Goal: Task Accomplishment & Management: Manage account settings

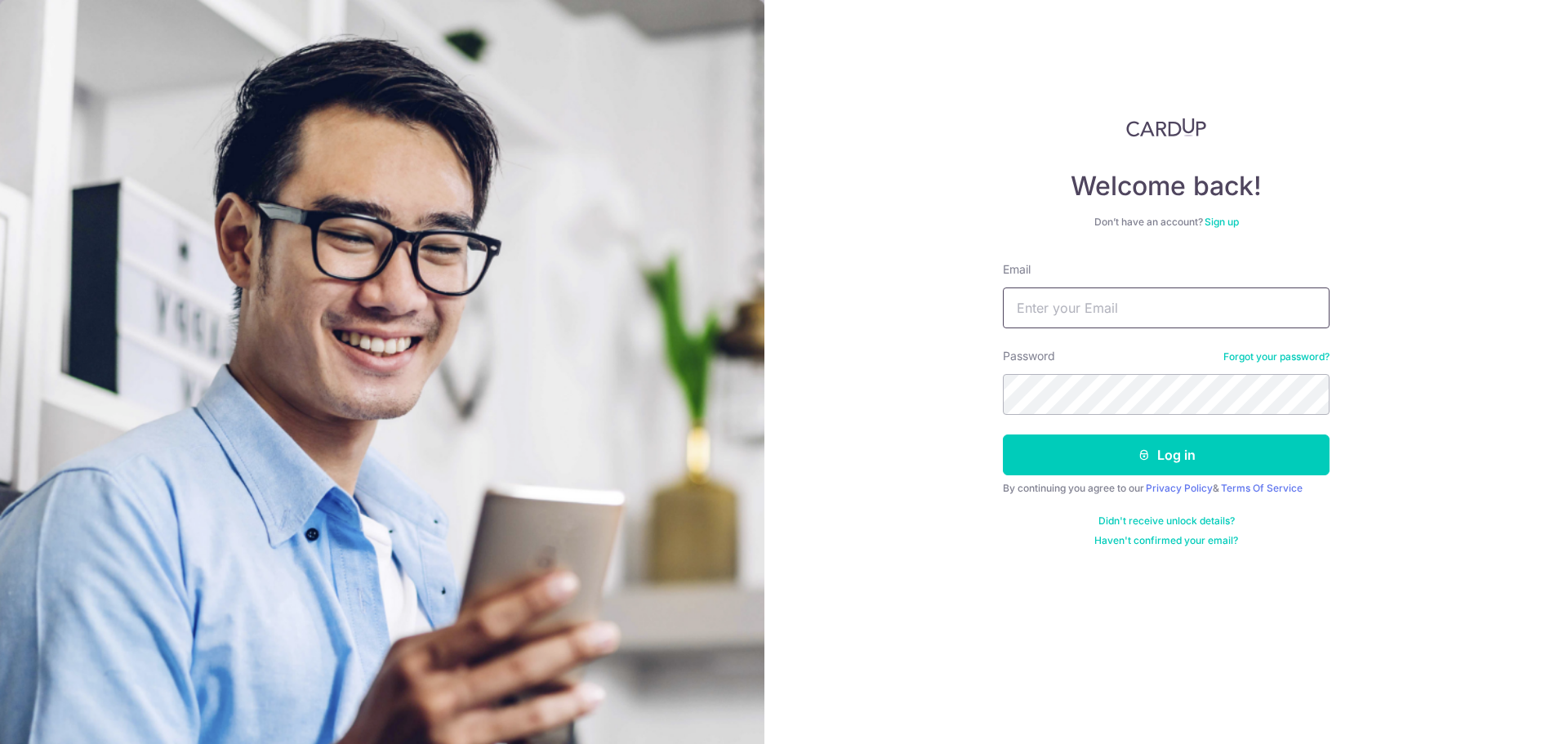
click at [1092, 312] on input "Email" at bounding box center [1166, 308] width 327 height 41
type input "totalrvd@hotmail.com"
click at [1152, 452] on button "Log in" at bounding box center [1166, 454] width 327 height 41
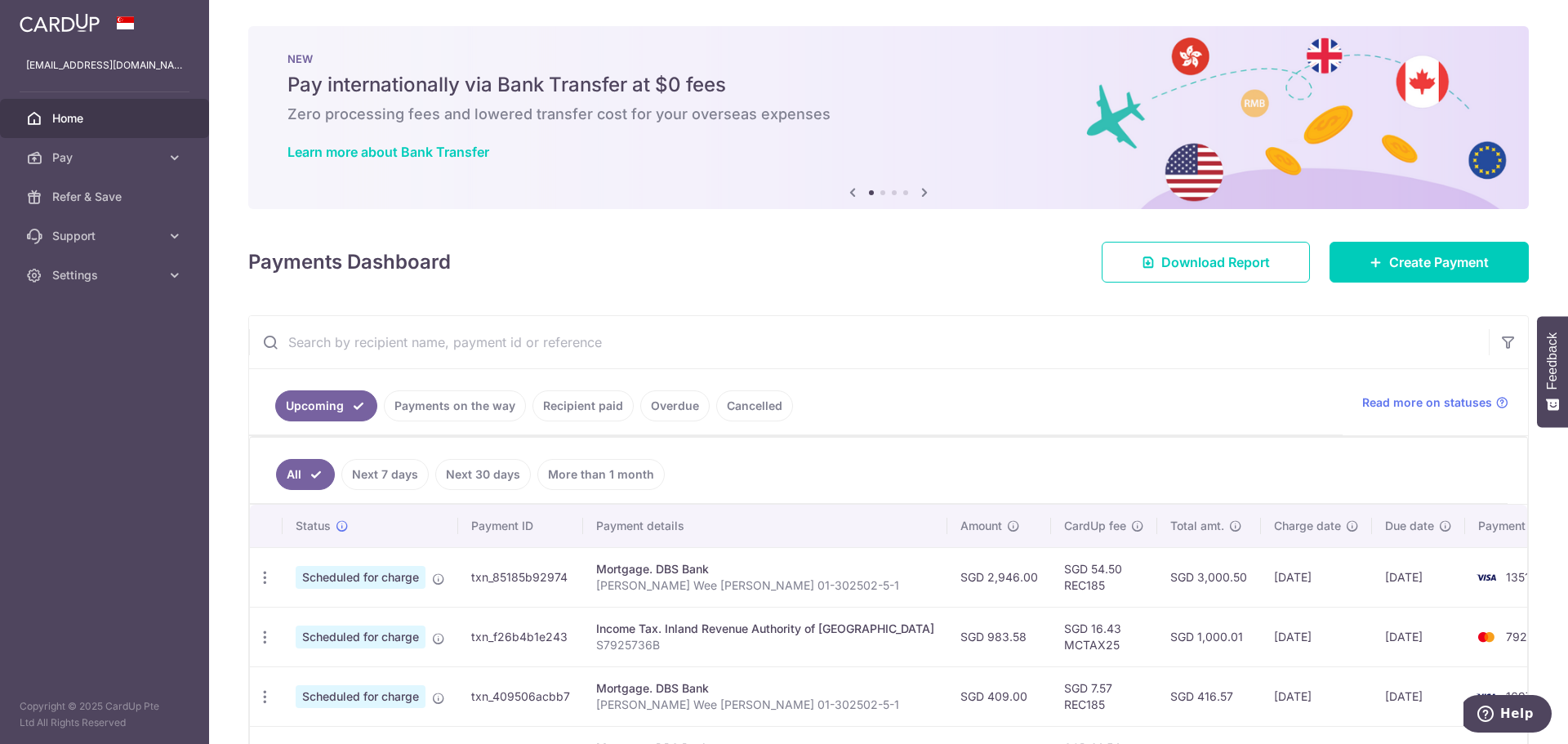
click at [920, 195] on icon at bounding box center [924, 192] width 19 height 20
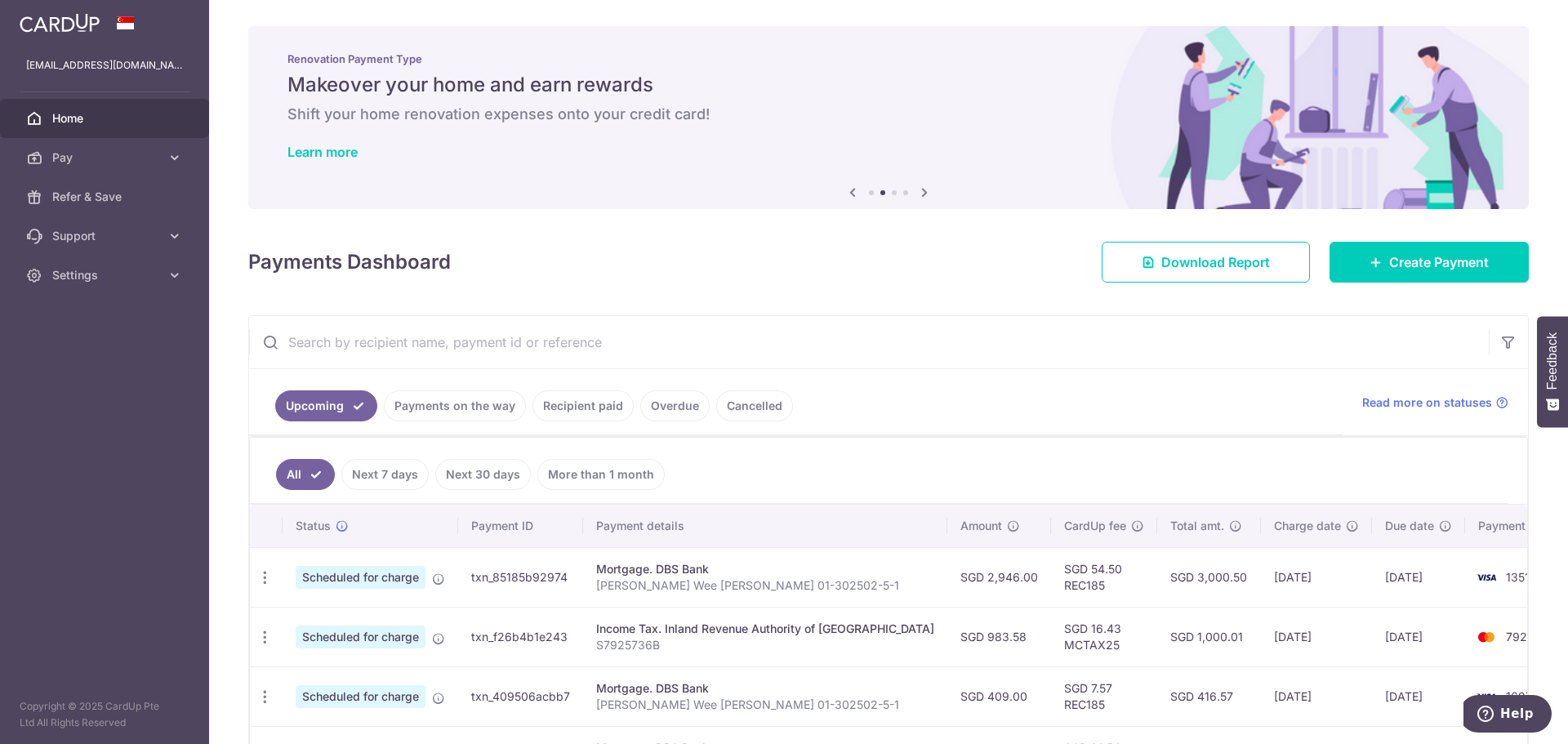
click at [920, 195] on icon at bounding box center [924, 192] width 19 height 20
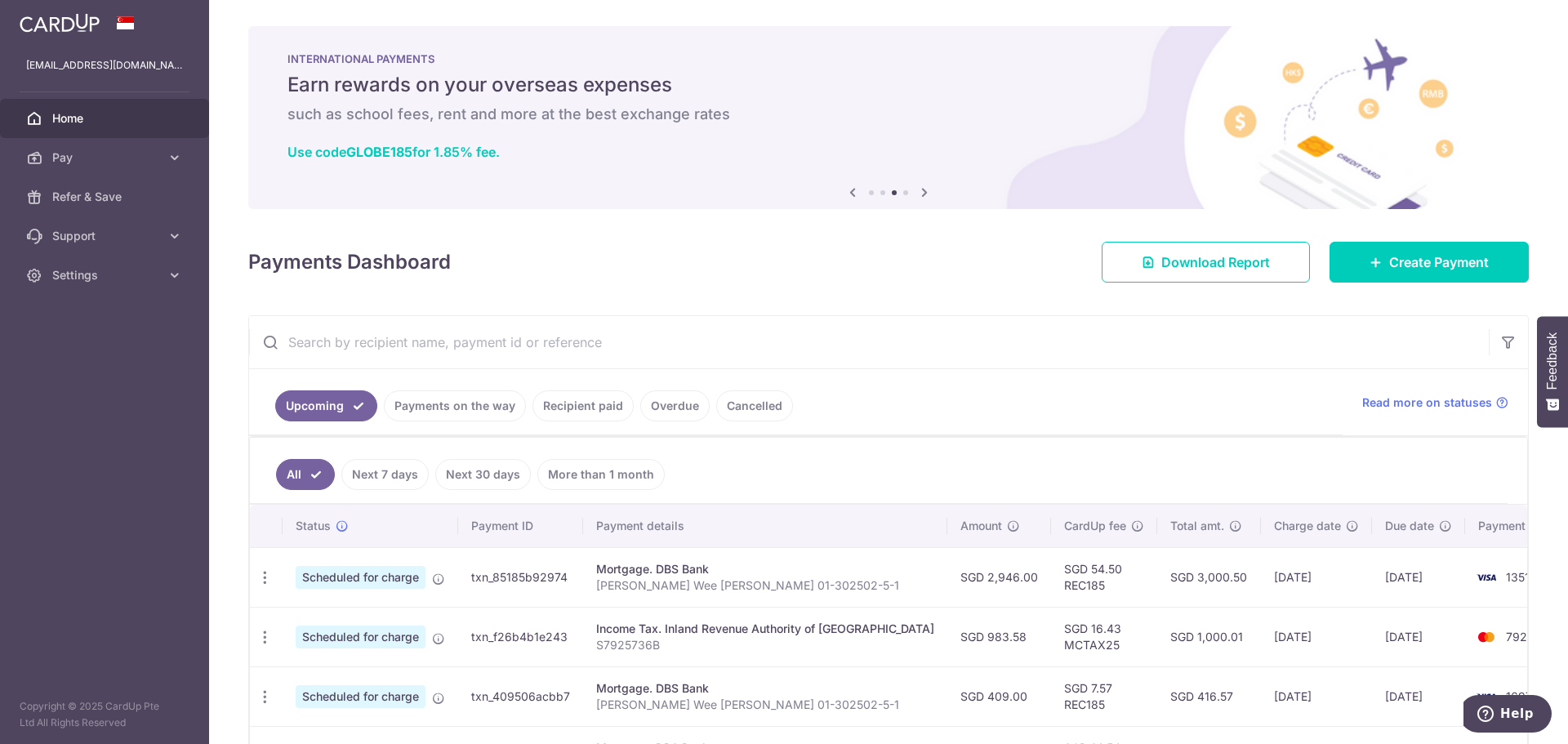
click at [920, 195] on icon at bounding box center [924, 192] width 19 height 20
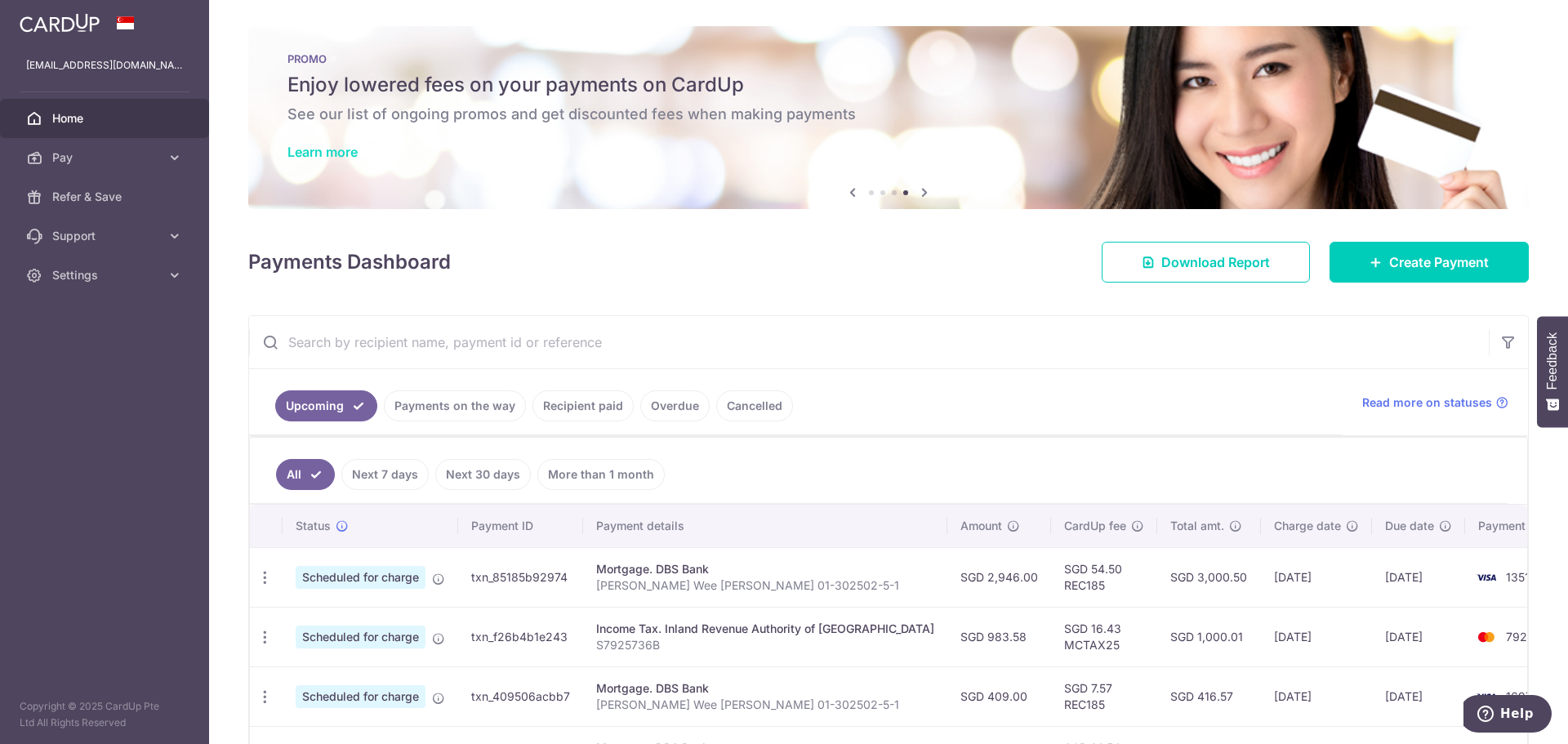
click at [351, 148] on link "Learn more" at bounding box center [323, 152] width 71 height 17
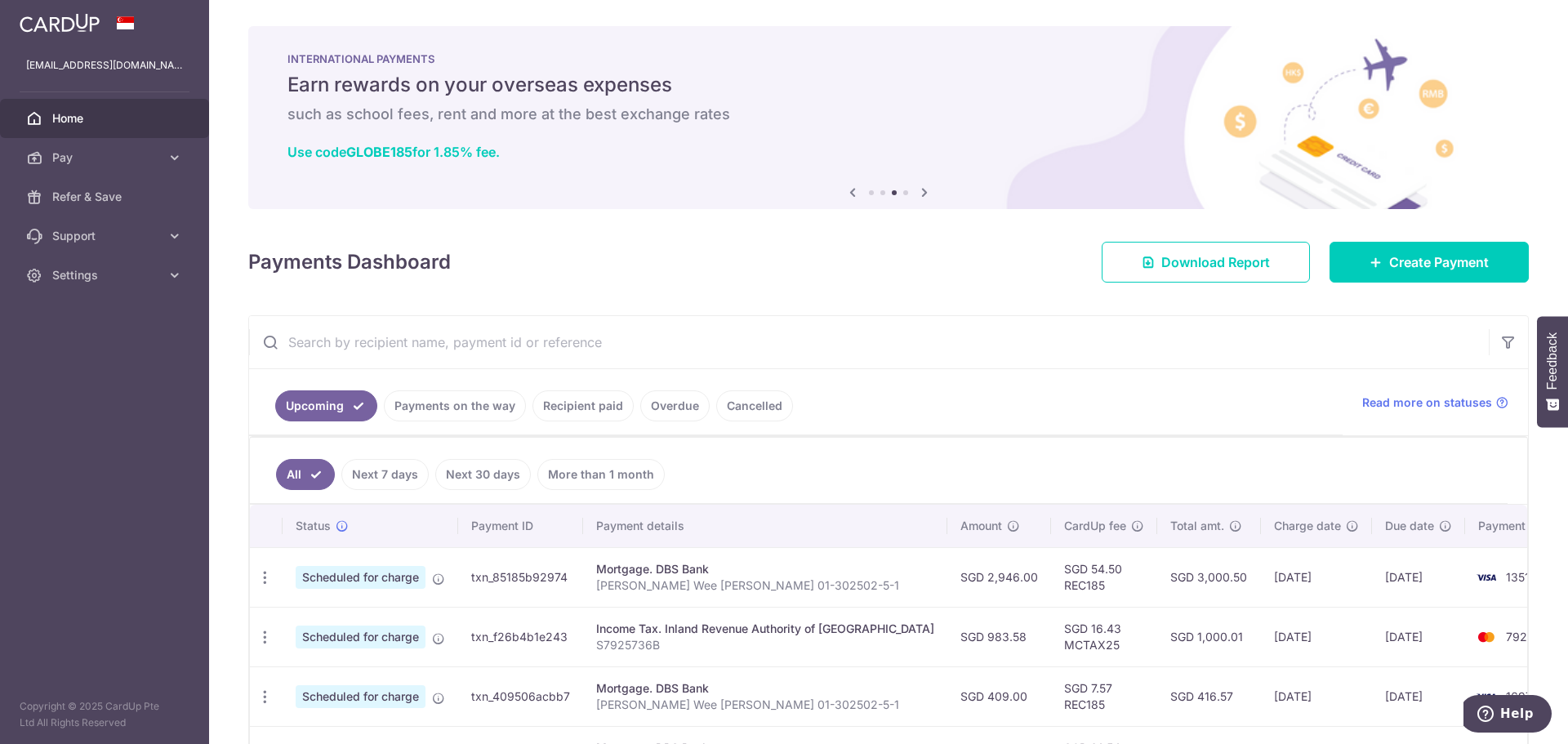
scroll to position [327, 0]
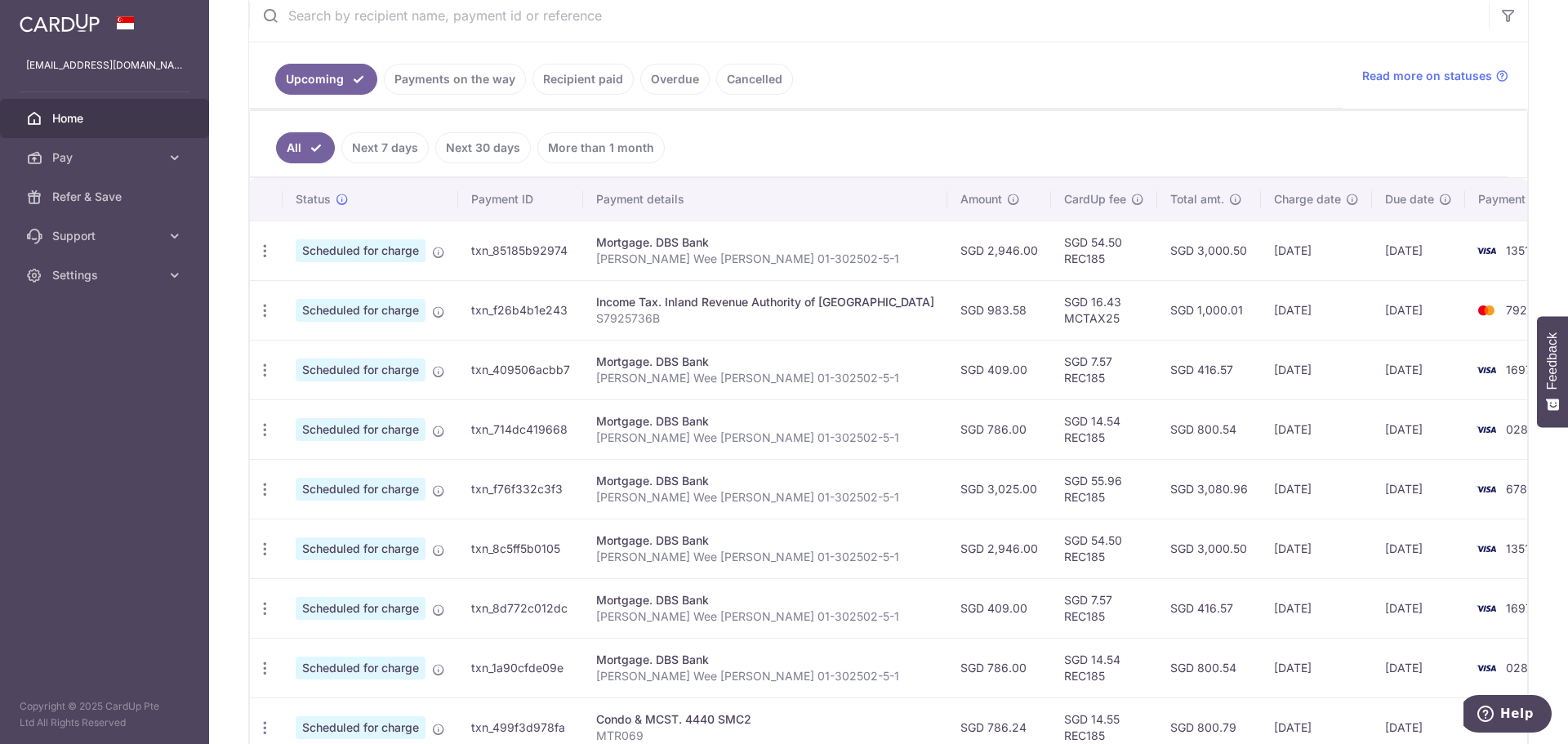
click at [1020, 99] on ul "Upcoming Payments on the way Recipient paid Overdue Cancelled" at bounding box center [796, 76] width 1094 height 66
click at [263, 260] on icon "button" at bounding box center [265, 251] width 17 height 17
click at [328, 529] on span "Update payment" at bounding box center [351, 534] width 111 height 19
radio input "true"
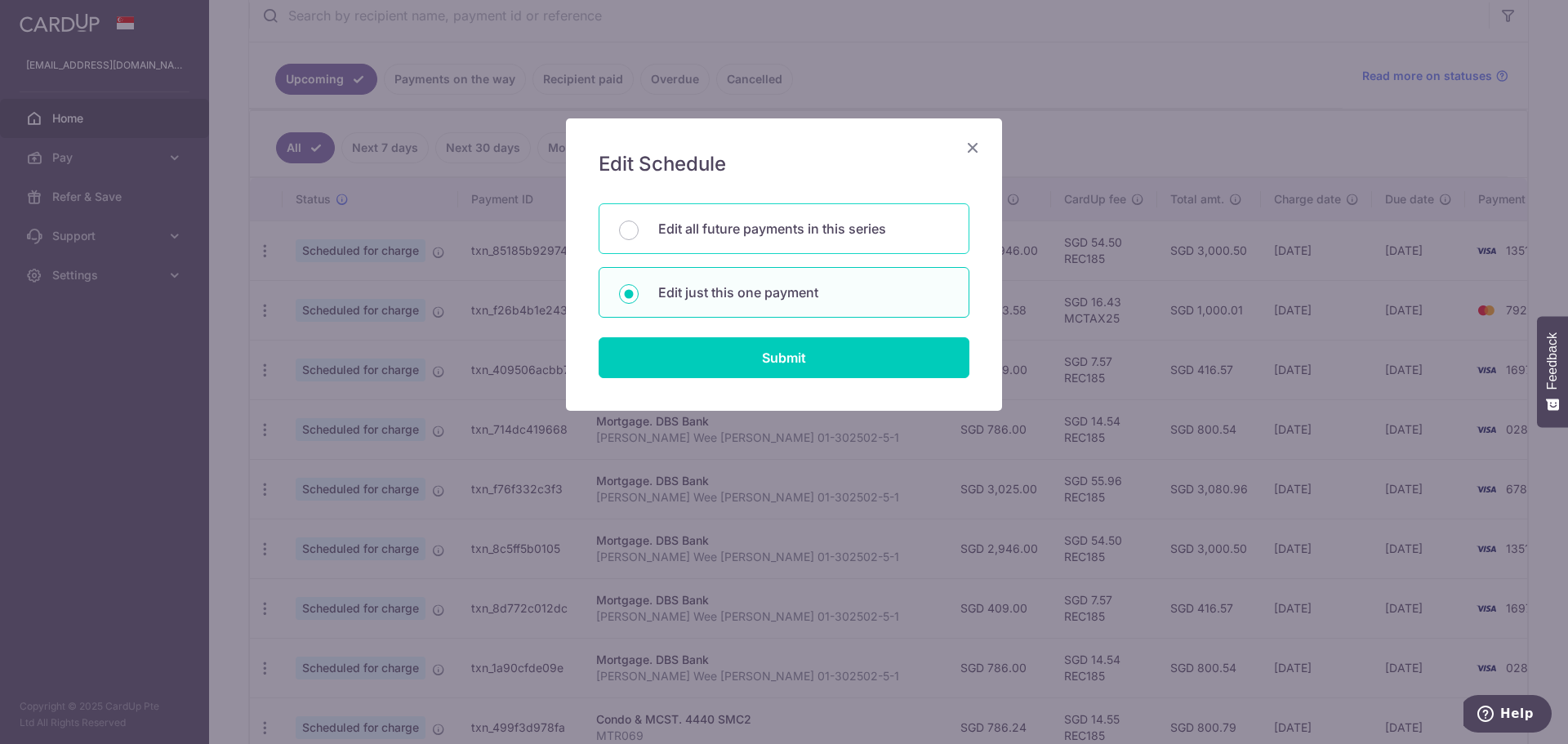
click at [754, 233] on p "Edit all future payments in this series" at bounding box center [803, 229] width 290 height 19
click at [638, 233] on input "Edit all future payments in this series" at bounding box center [629, 230] width 19 height 19
radio input "true"
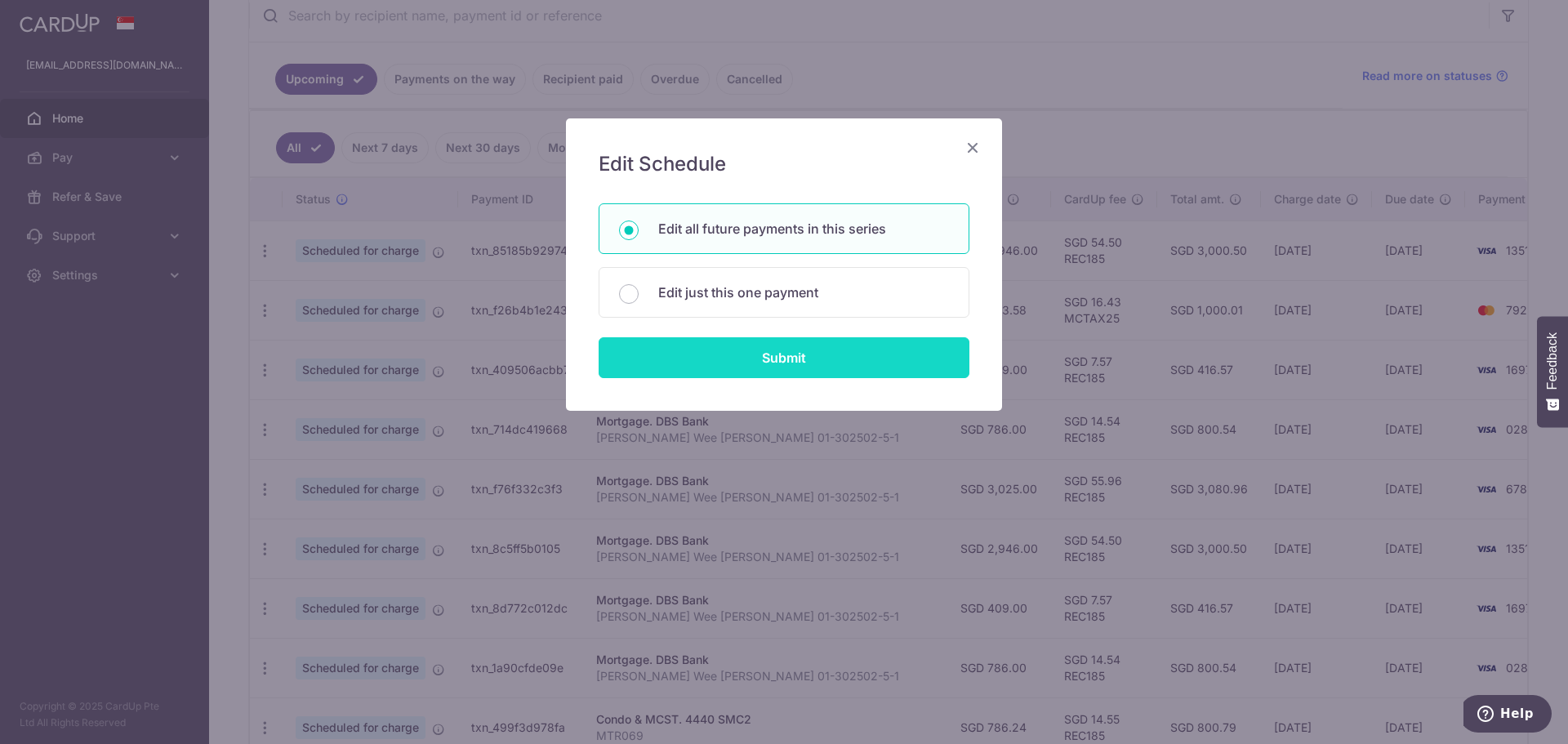
click at [793, 354] on input "Submit" at bounding box center [784, 358] width 371 height 41
radio input "true"
type input "3,025.00"
type input "[PERSON_NAME] Wee [PERSON_NAME] 01-302502-5-1"
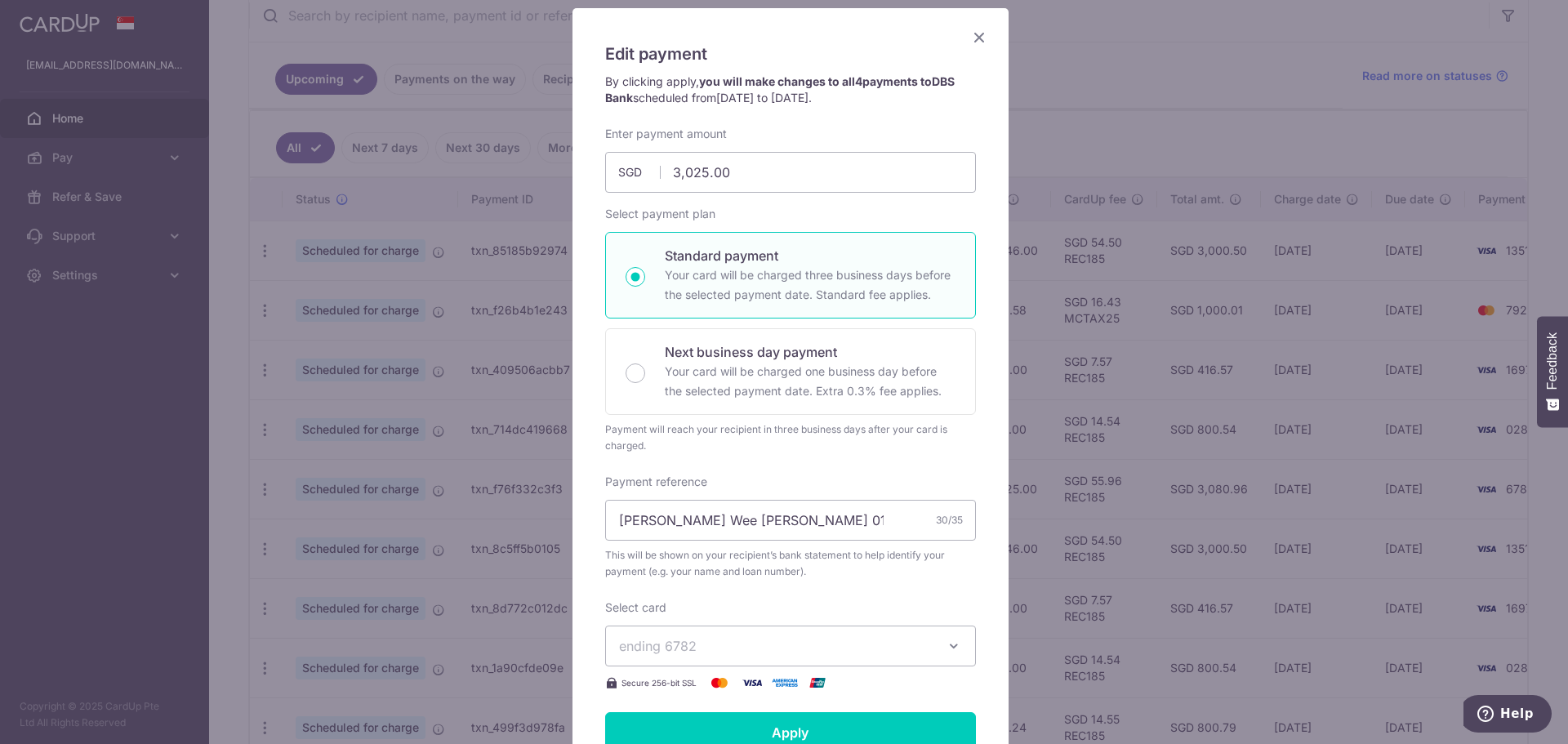
scroll to position [82, 0]
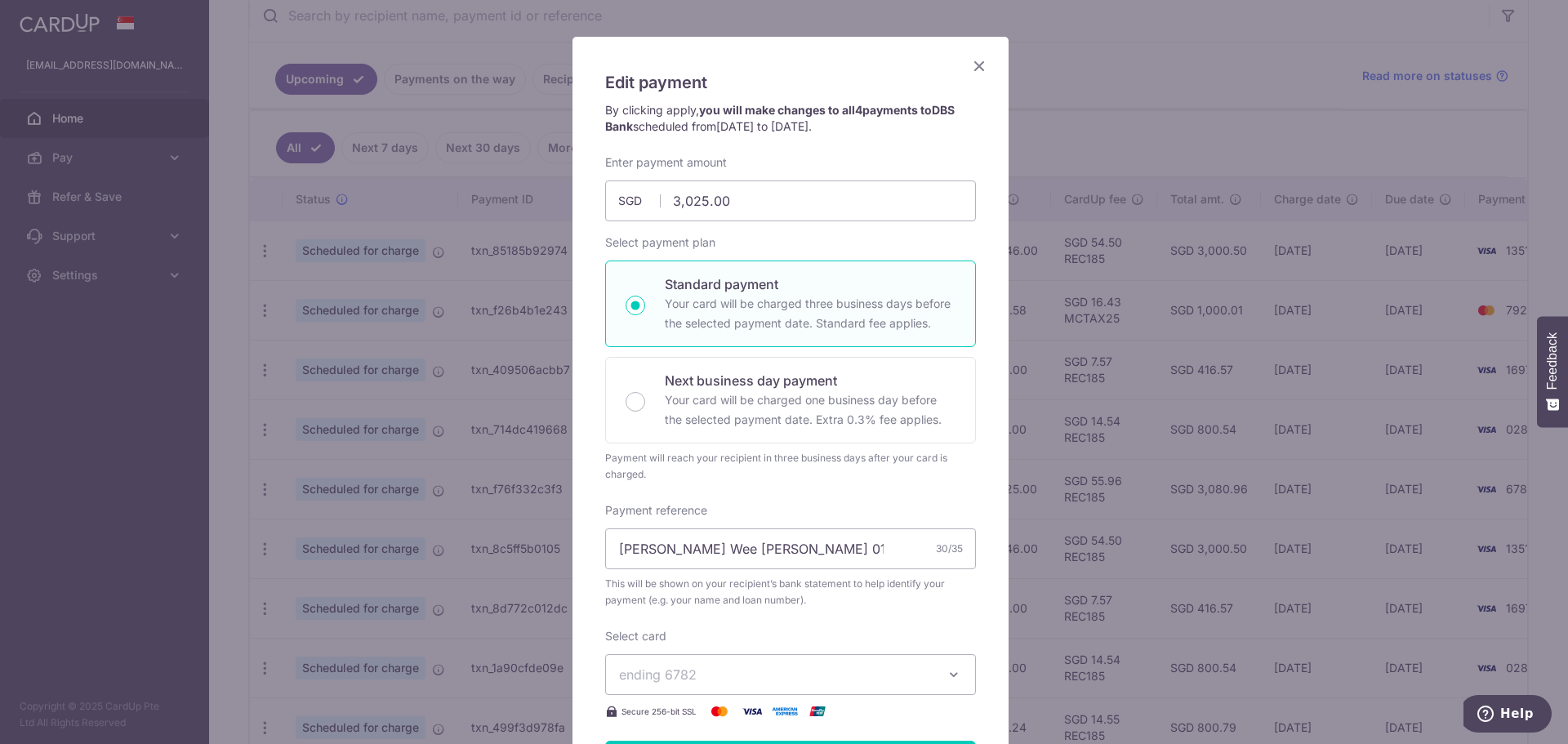
click at [984, 72] on div "Edit payment By clicking apply, you will make changes to all 4 payments to DBS …" at bounding box center [791, 531] width 436 height 989
click at [974, 66] on icon "Close" at bounding box center [979, 65] width 19 height 20
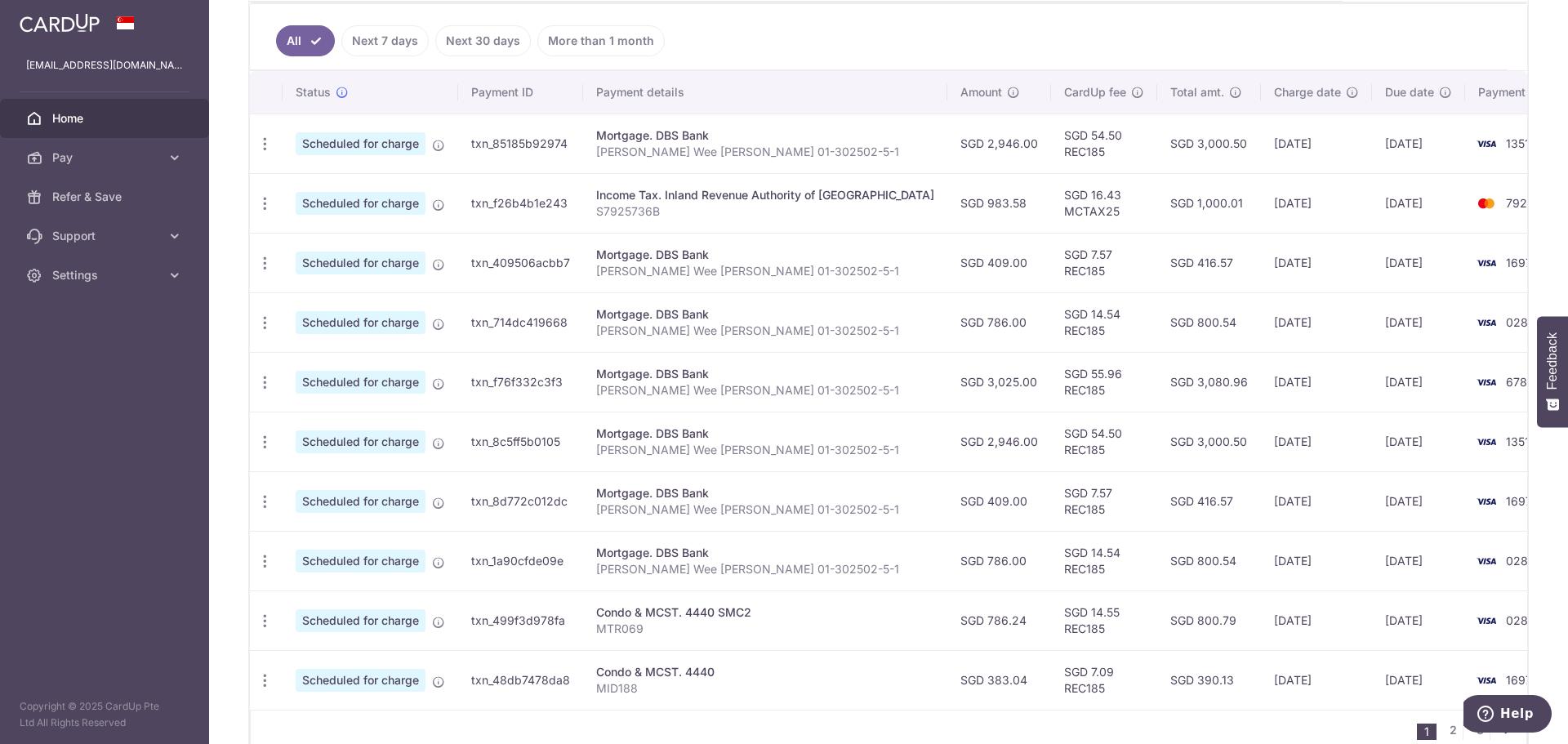
scroll to position [364, 0]
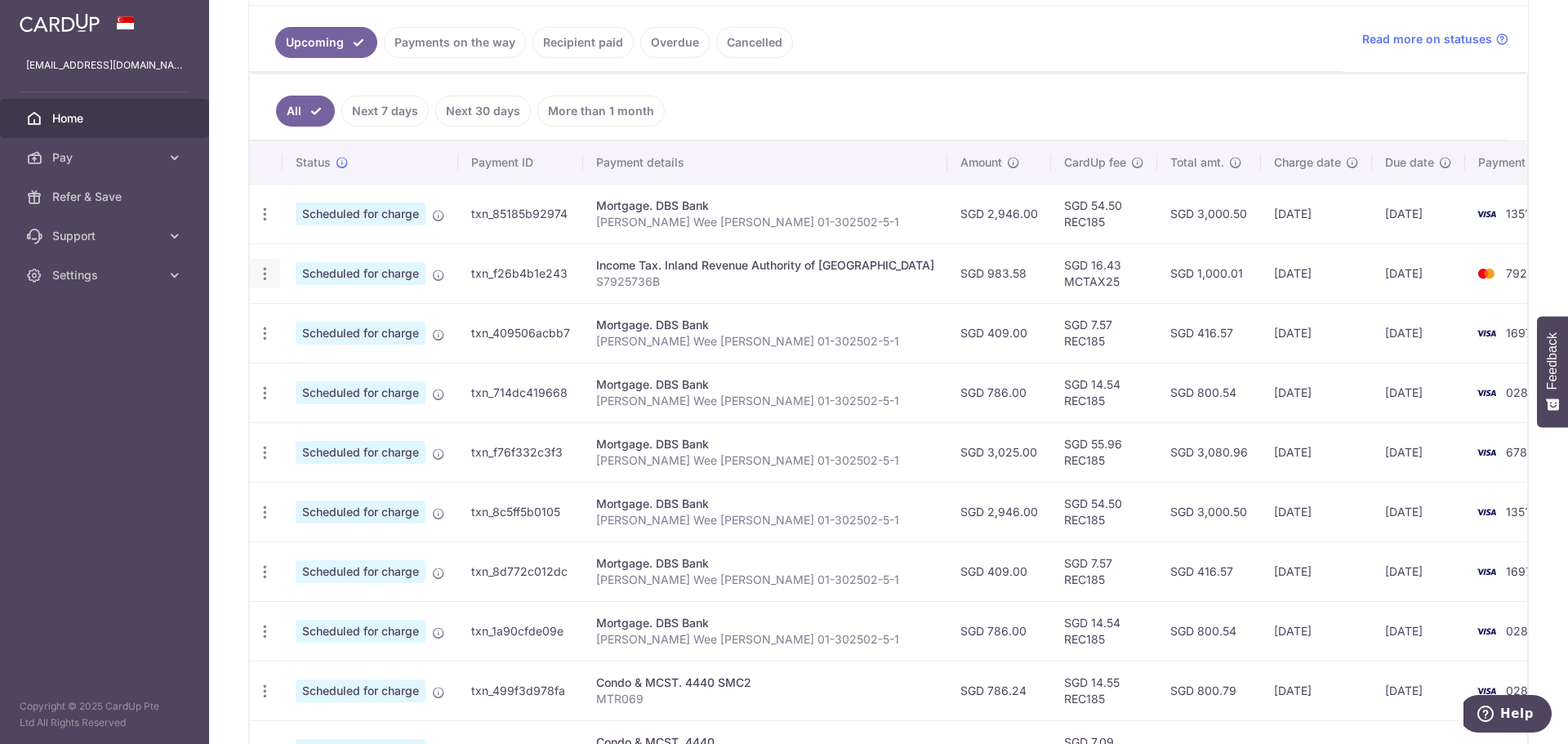
click at [267, 223] on icon "button" at bounding box center [265, 215] width 17 height 17
click at [329, 317] on span "Update payment" at bounding box center [351, 318] width 111 height 19
type input "983.58"
radio input "true"
type input "[DATE]"
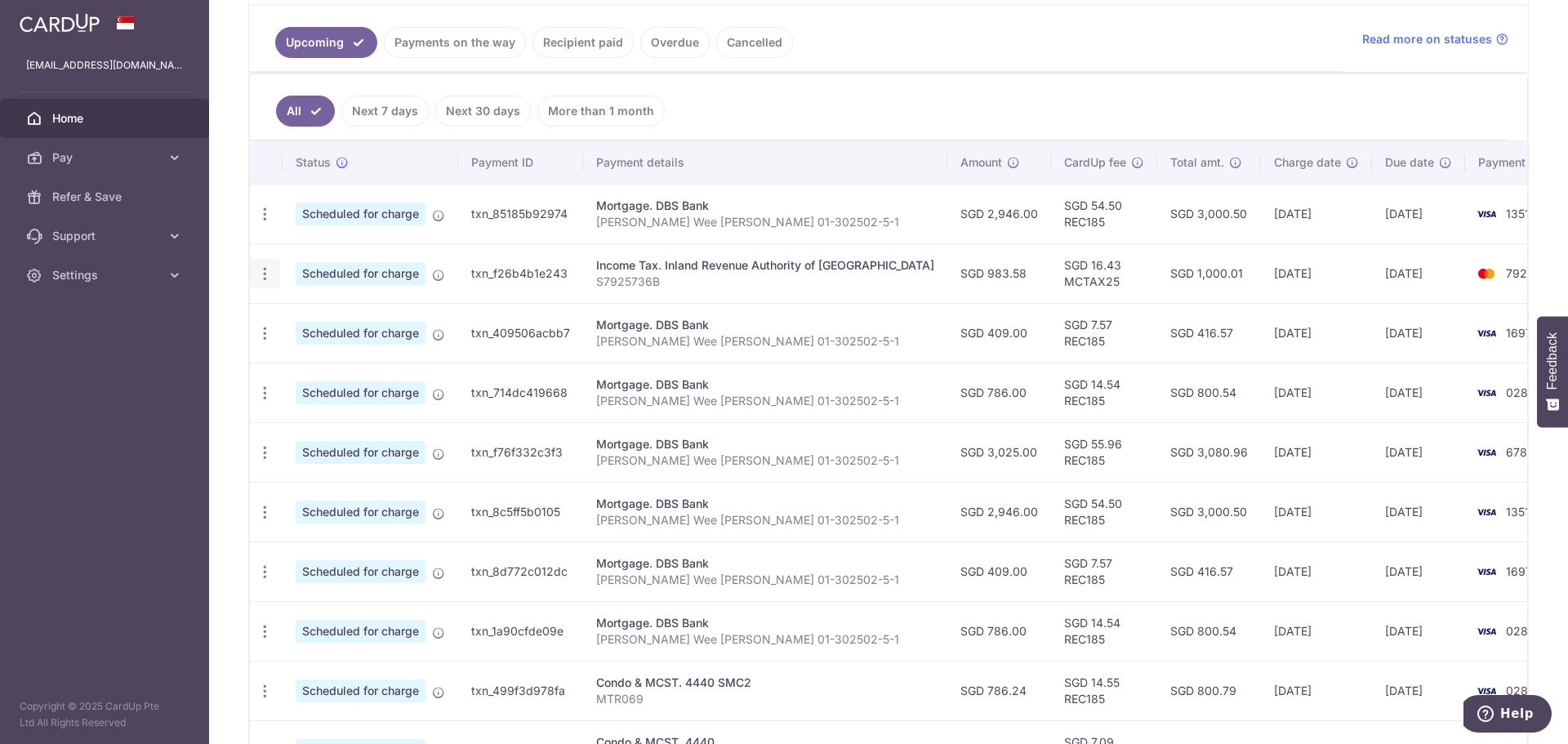
type input "S7925736B"
type input "MCTAX25"
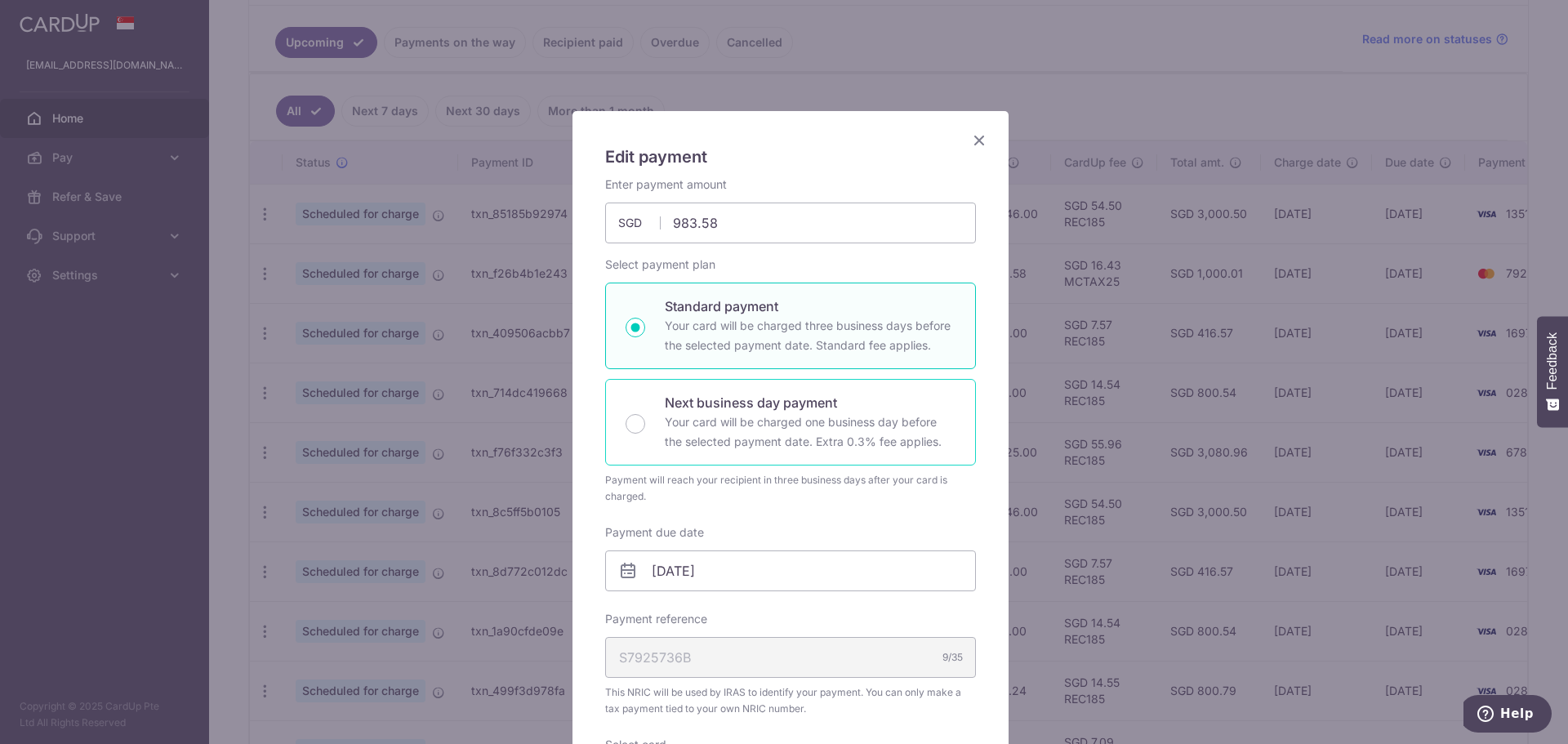
scroll to position [0, 0]
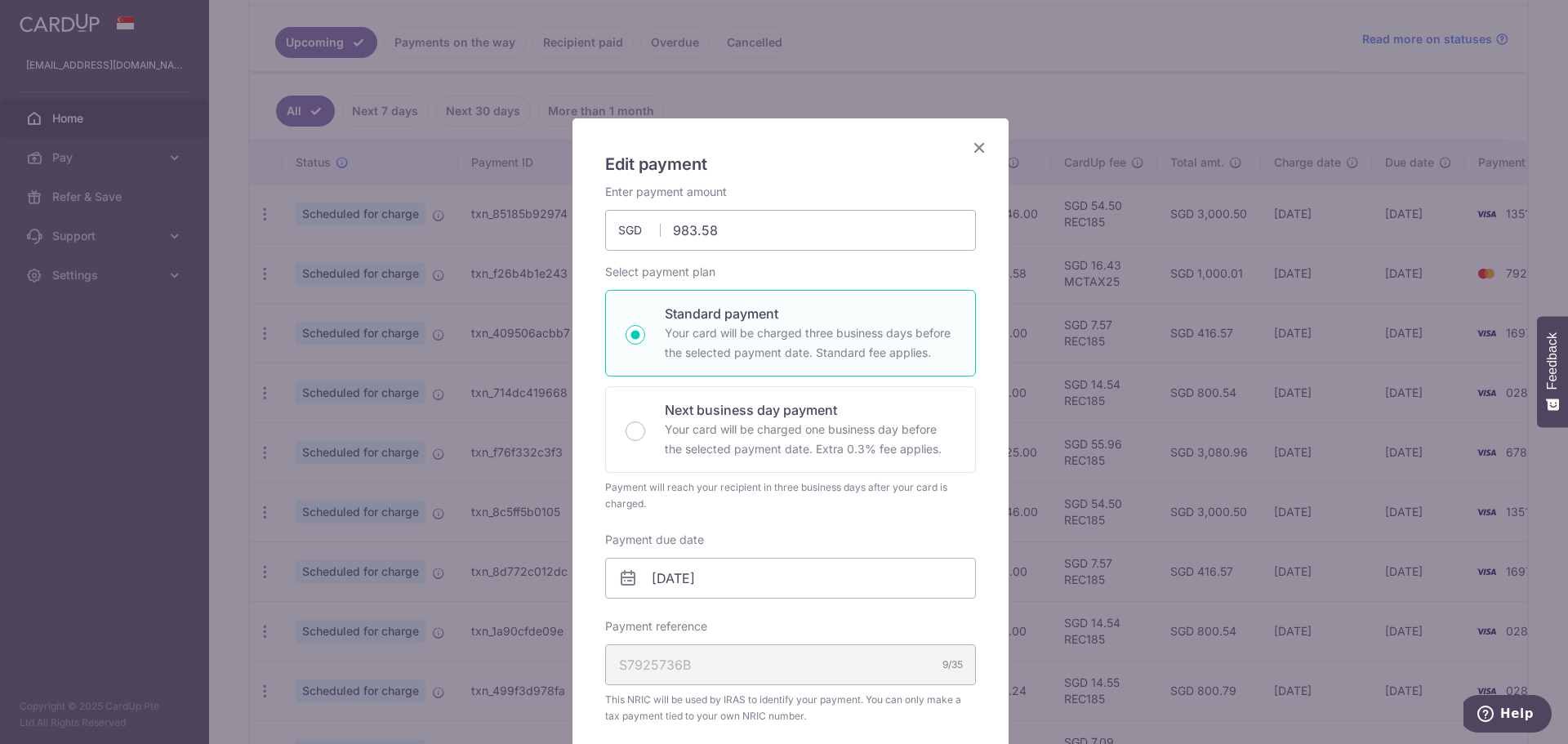
drag, startPoint x: 970, startPoint y: 148, endPoint x: 877, endPoint y: 490, distance: 354.4
click at [877, 490] on div "Edit payment By clicking apply, you will make changes to all 4 payments to Inla…" at bounding box center [791, 662] width 438 height 1089
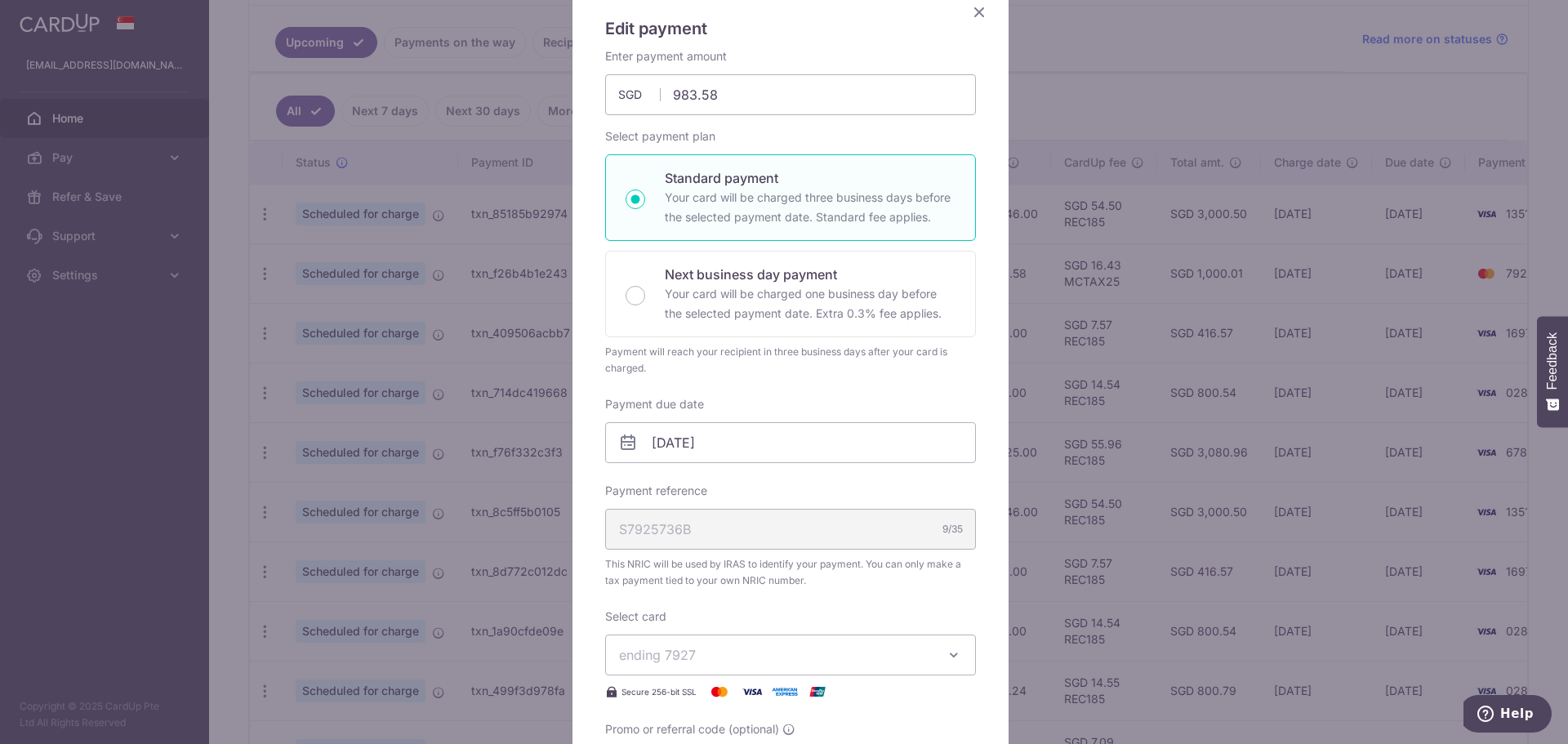
scroll to position [245, 0]
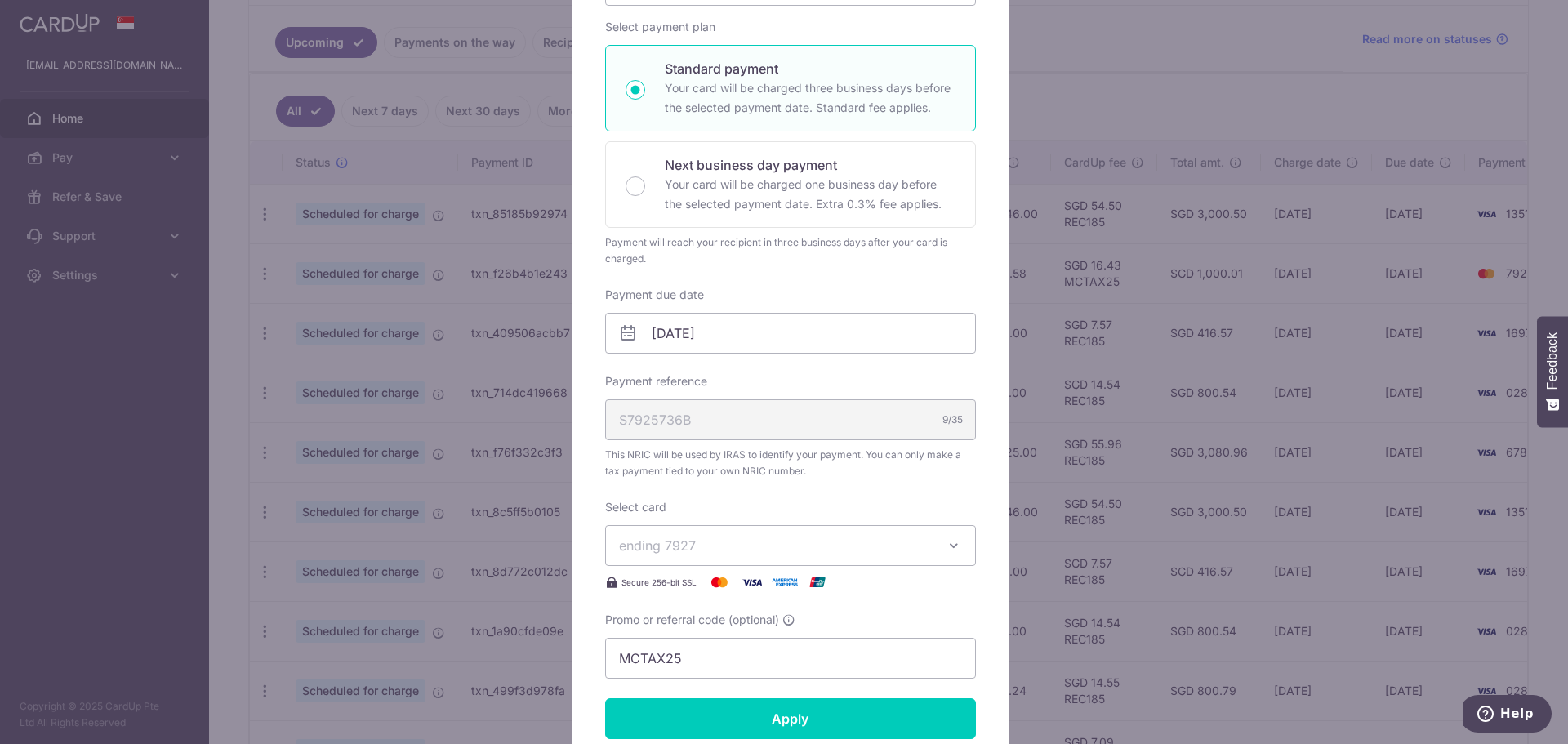
click at [1149, 65] on div "Edit payment By clicking apply, you will make changes to all 4 payments to Inla…" at bounding box center [784, 372] width 1568 height 744
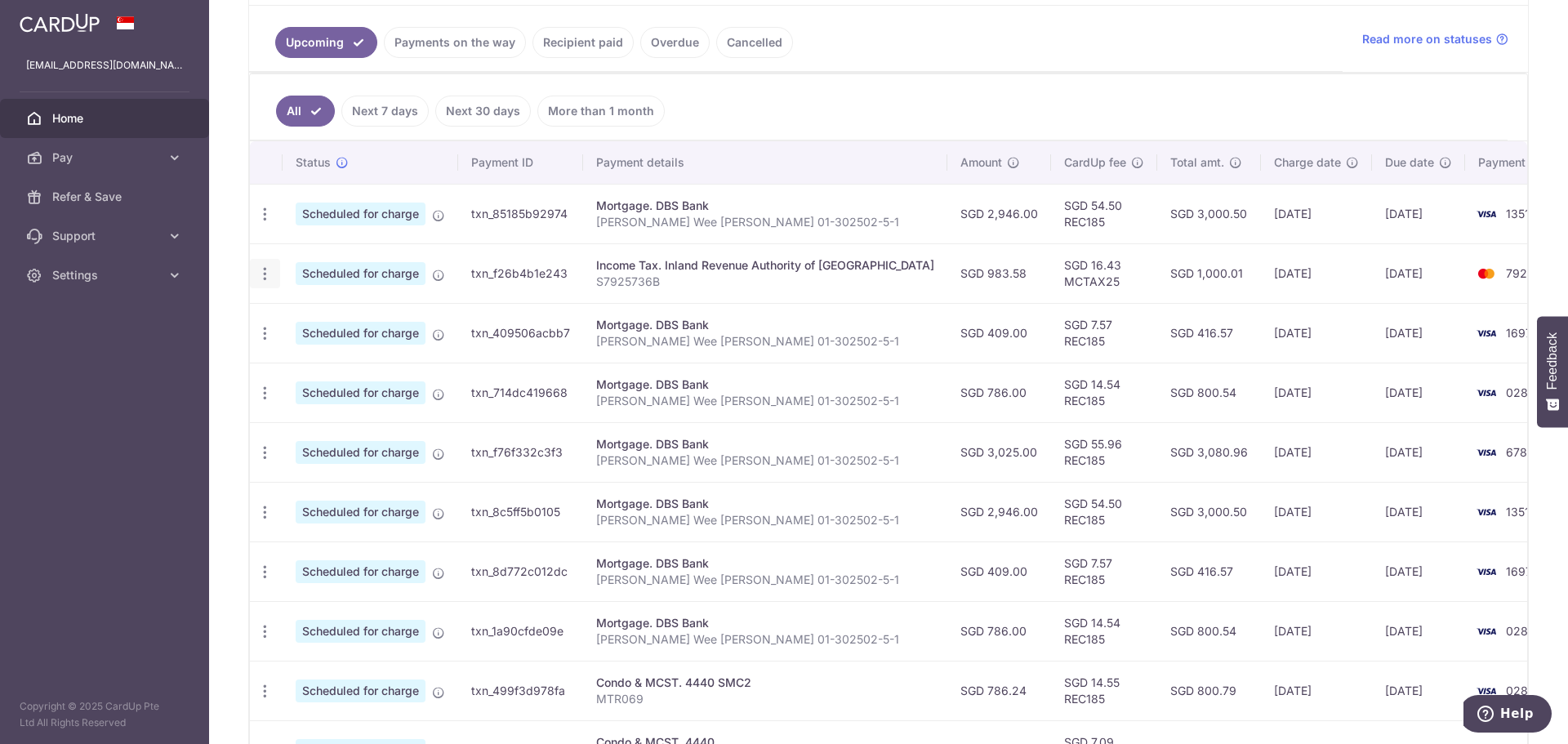
click at [268, 223] on icon "button" at bounding box center [265, 215] width 17 height 17
click at [322, 316] on span "Update payment" at bounding box center [351, 318] width 111 height 19
radio input "true"
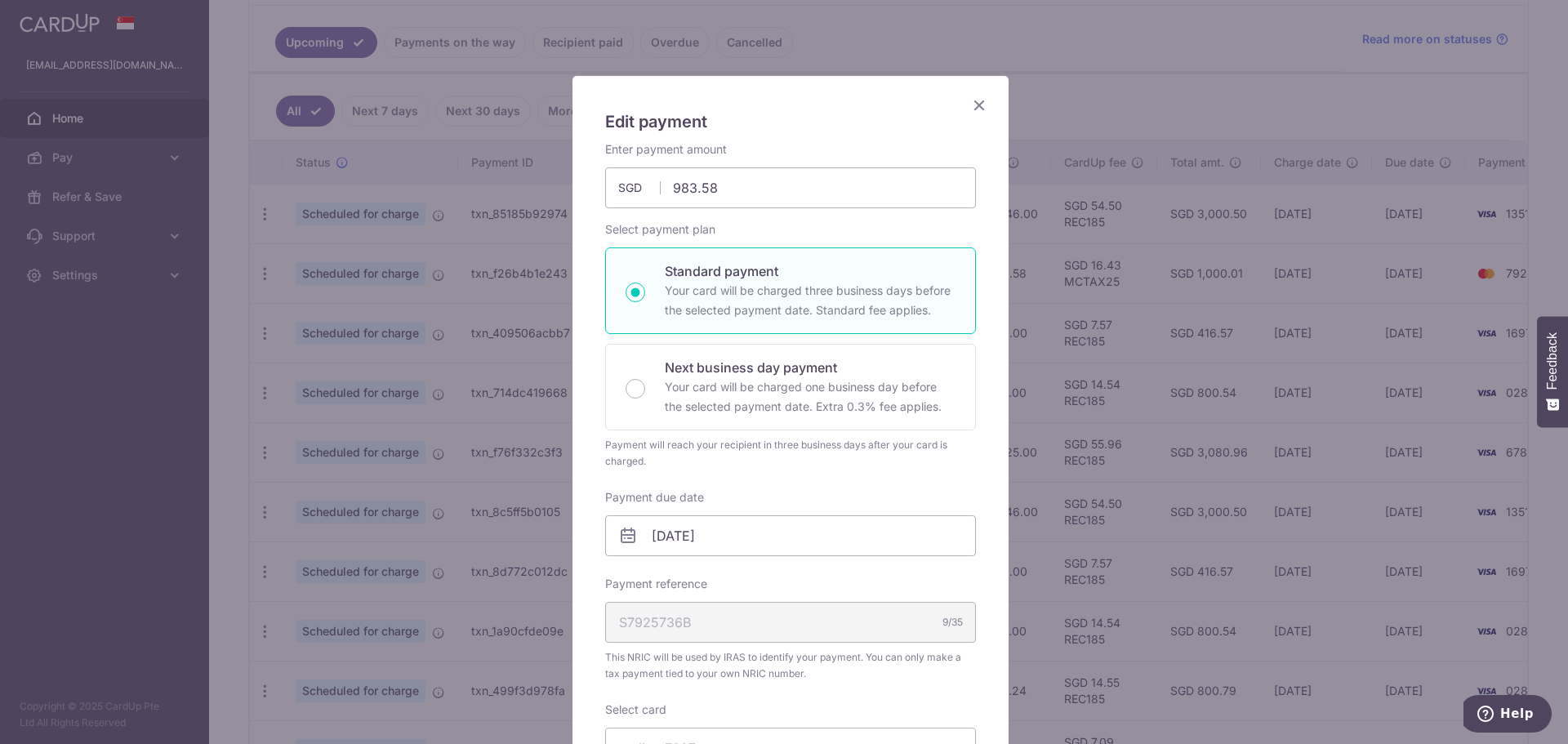
scroll to position [0, 0]
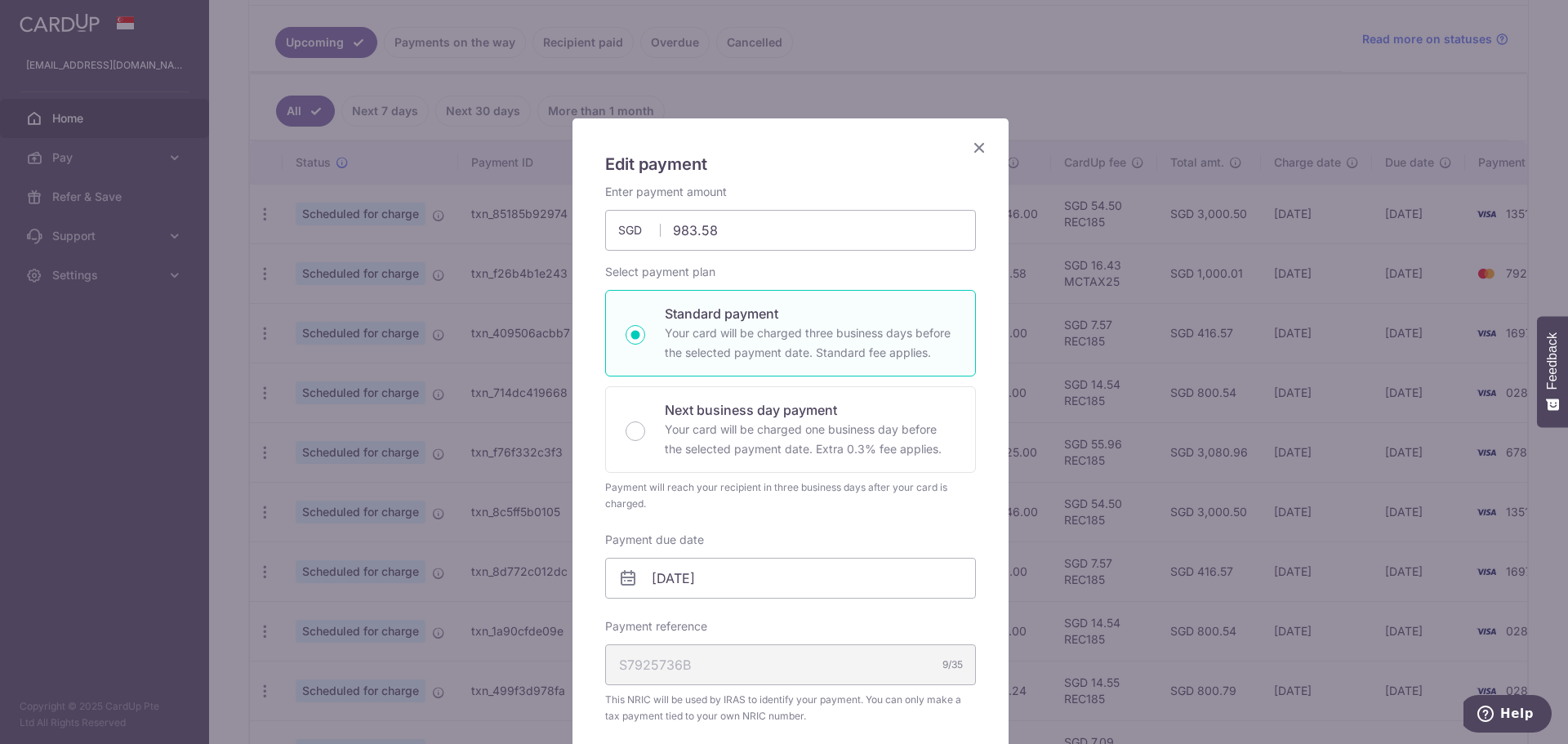
click at [970, 150] on icon "Close" at bounding box center [979, 147] width 19 height 20
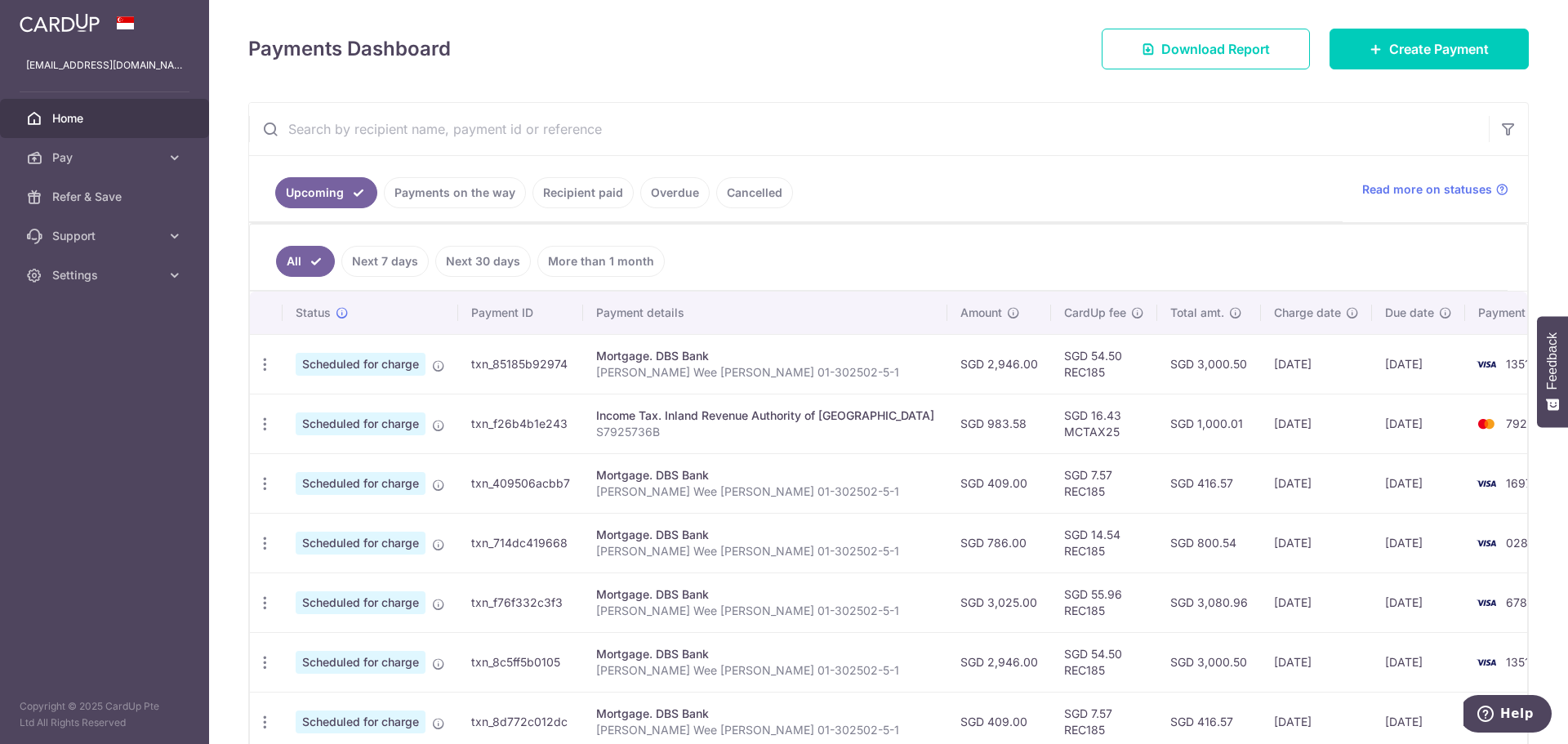
scroll to position [119, 0]
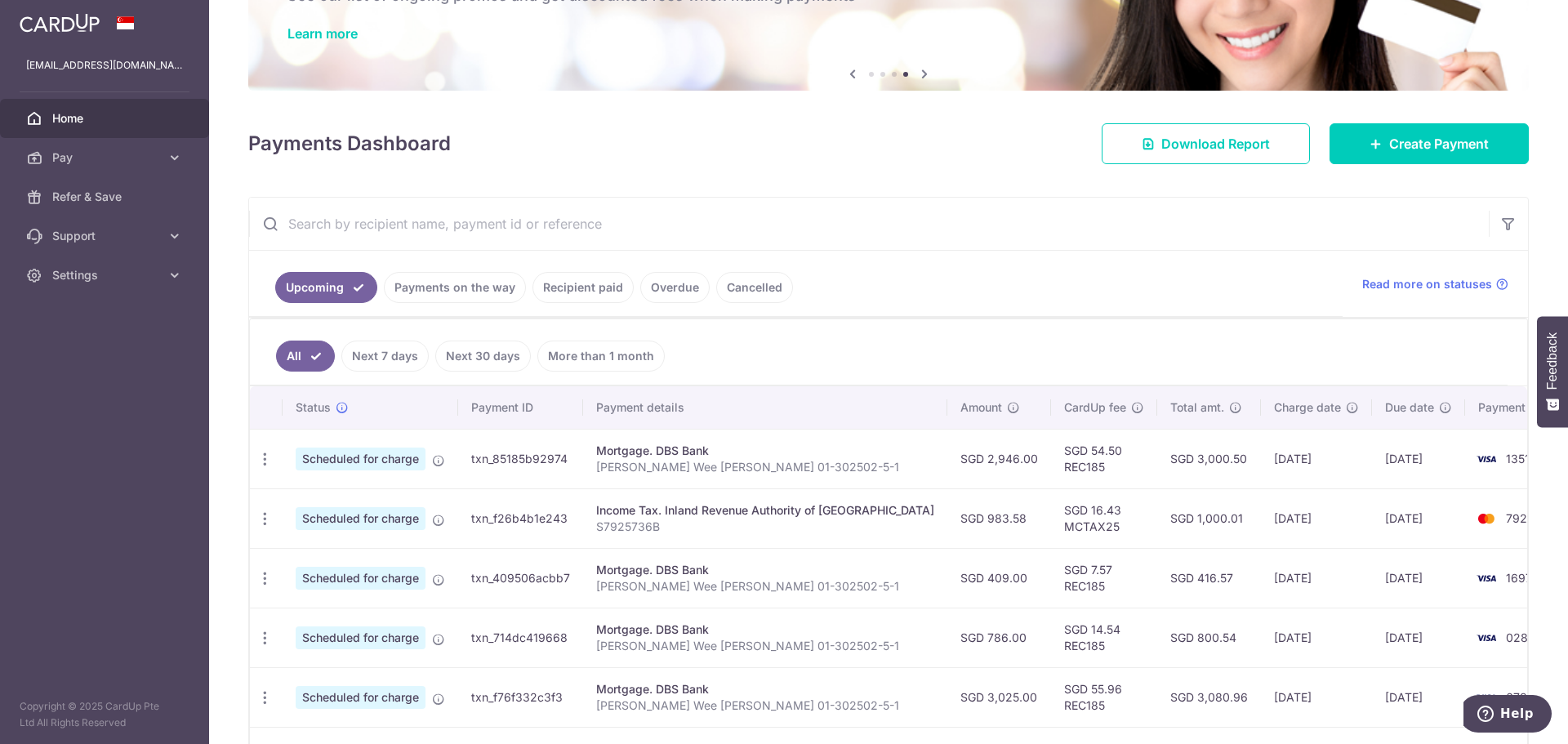
drag, startPoint x: 0, startPoint y: 528, endPoint x: 662, endPoint y: 470, distance: 664.5
click at [8, 530] on aside "totalrvd@hotmail.com Home Pay Payments Recipients Cards Refer & Save Support FA…" at bounding box center [105, 372] width 209 height 744
click at [1353, 154] on link "Create Payment" at bounding box center [1429, 143] width 200 height 41
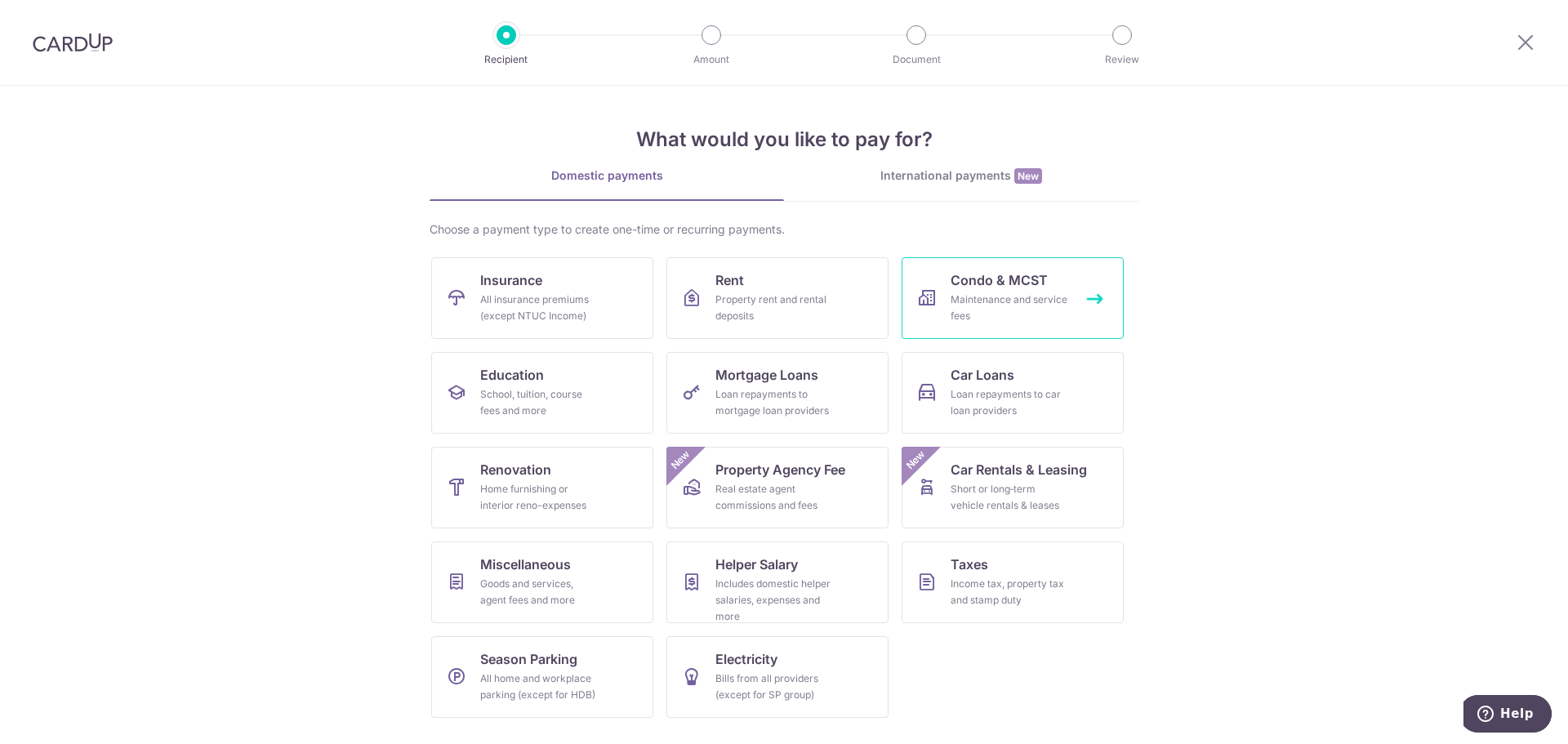
click at [962, 313] on div "Maintenance and service fees" at bounding box center [1009, 307] width 118 height 32
click at [787, 374] on span "Mortgage Loans" at bounding box center [767, 375] width 103 height 19
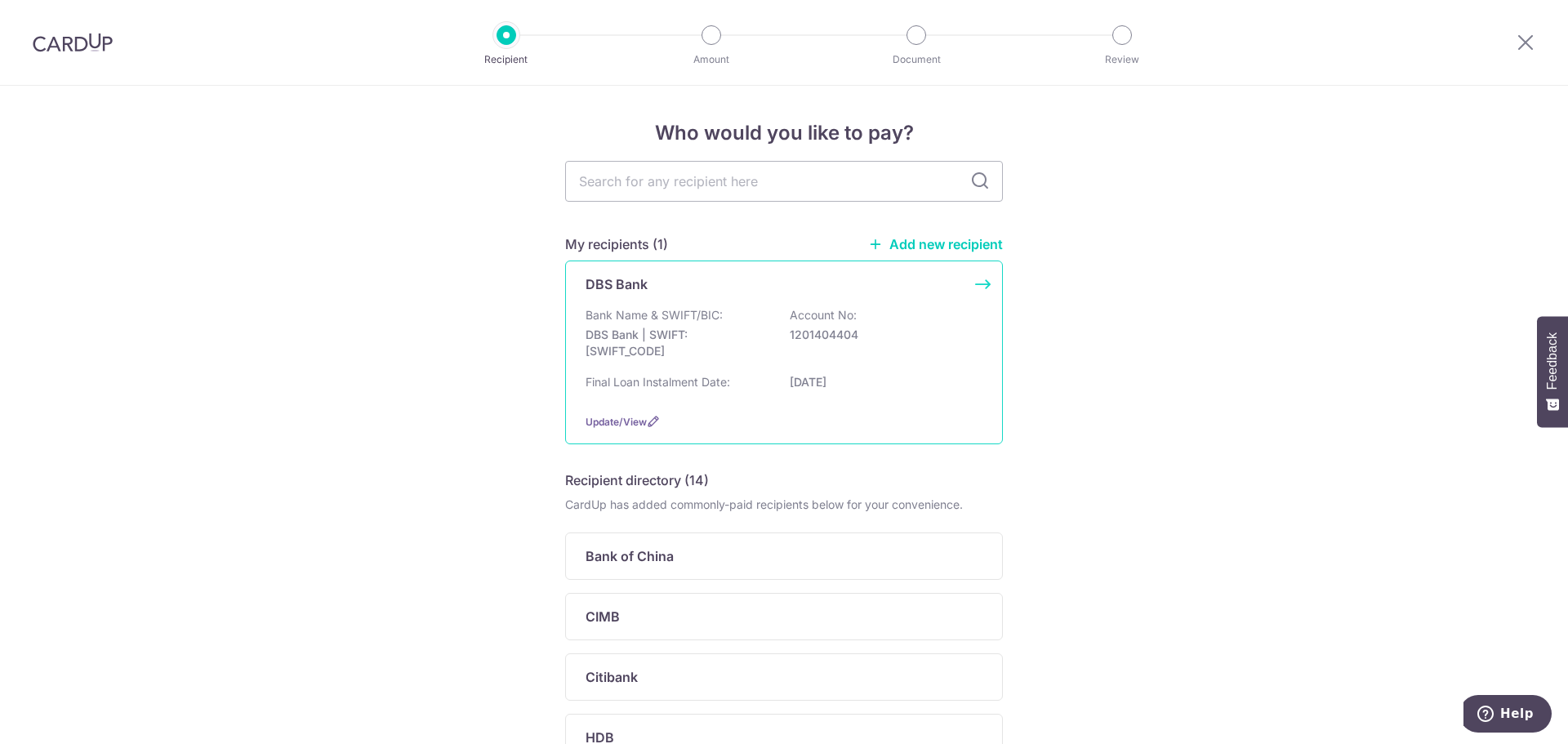
click at [876, 394] on div "Final Loan Instalment Date: 19/11/2044" at bounding box center [784, 387] width 397 height 26
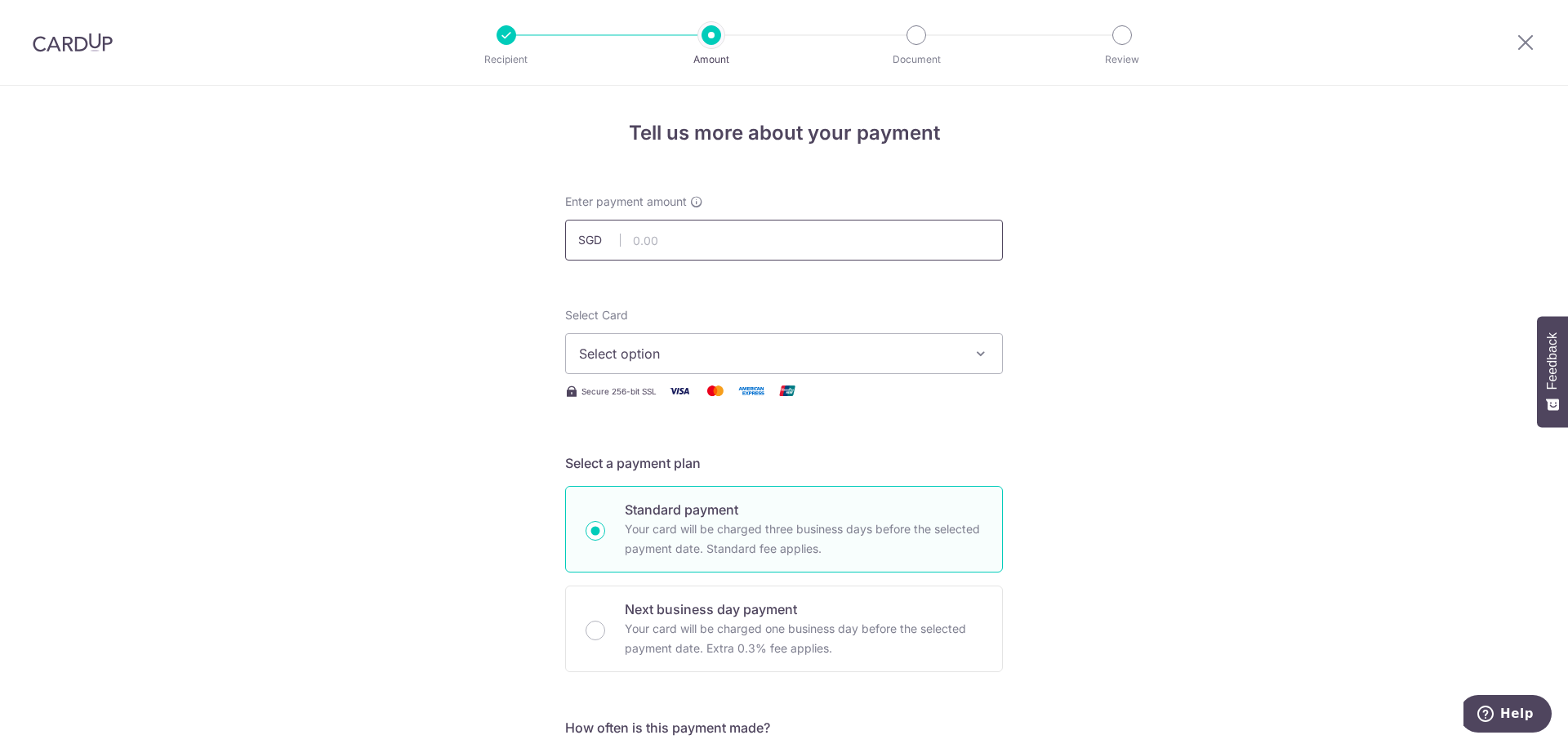
click at [740, 246] on input "text" at bounding box center [784, 240] width 438 height 41
click at [816, 358] on span "Select option" at bounding box center [769, 353] width 380 height 19
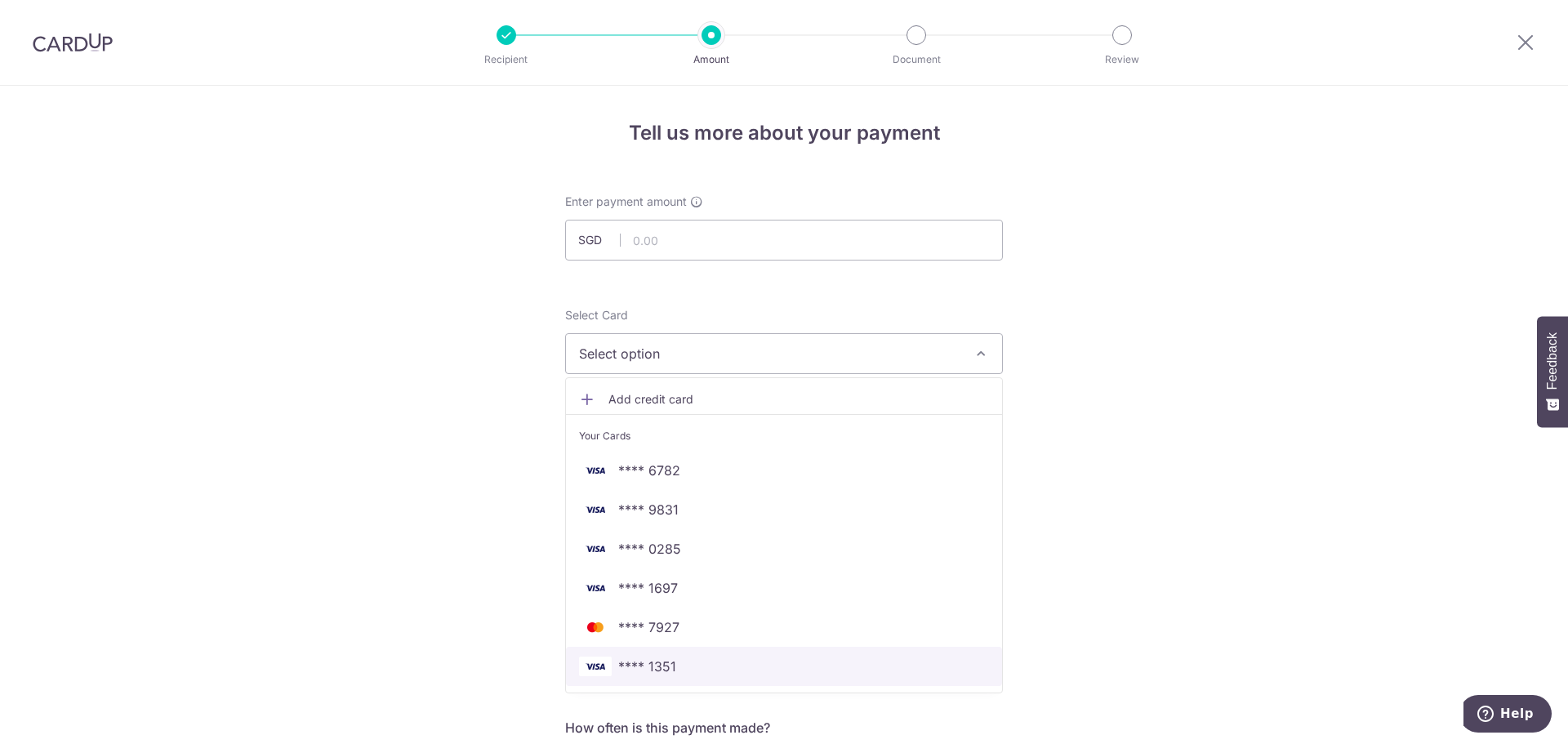
click at [698, 662] on span "**** 1351" at bounding box center [784, 666] width 410 height 19
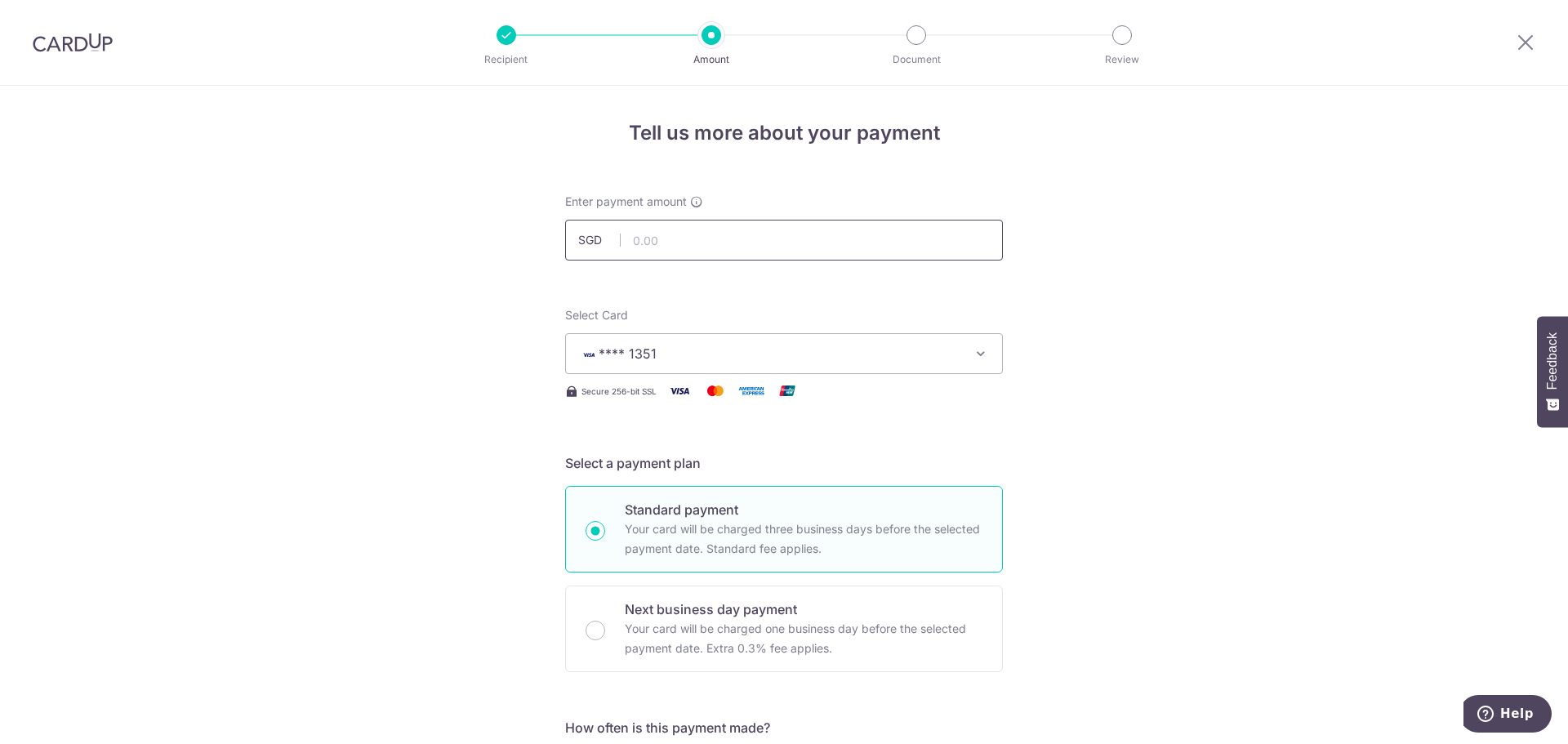
click at [746, 236] on input "text" at bounding box center [784, 240] width 438 height 41
click at [732, 249] on input "text" at bounding box center [784, 240] width 438 height 41
type input "2,949.00"
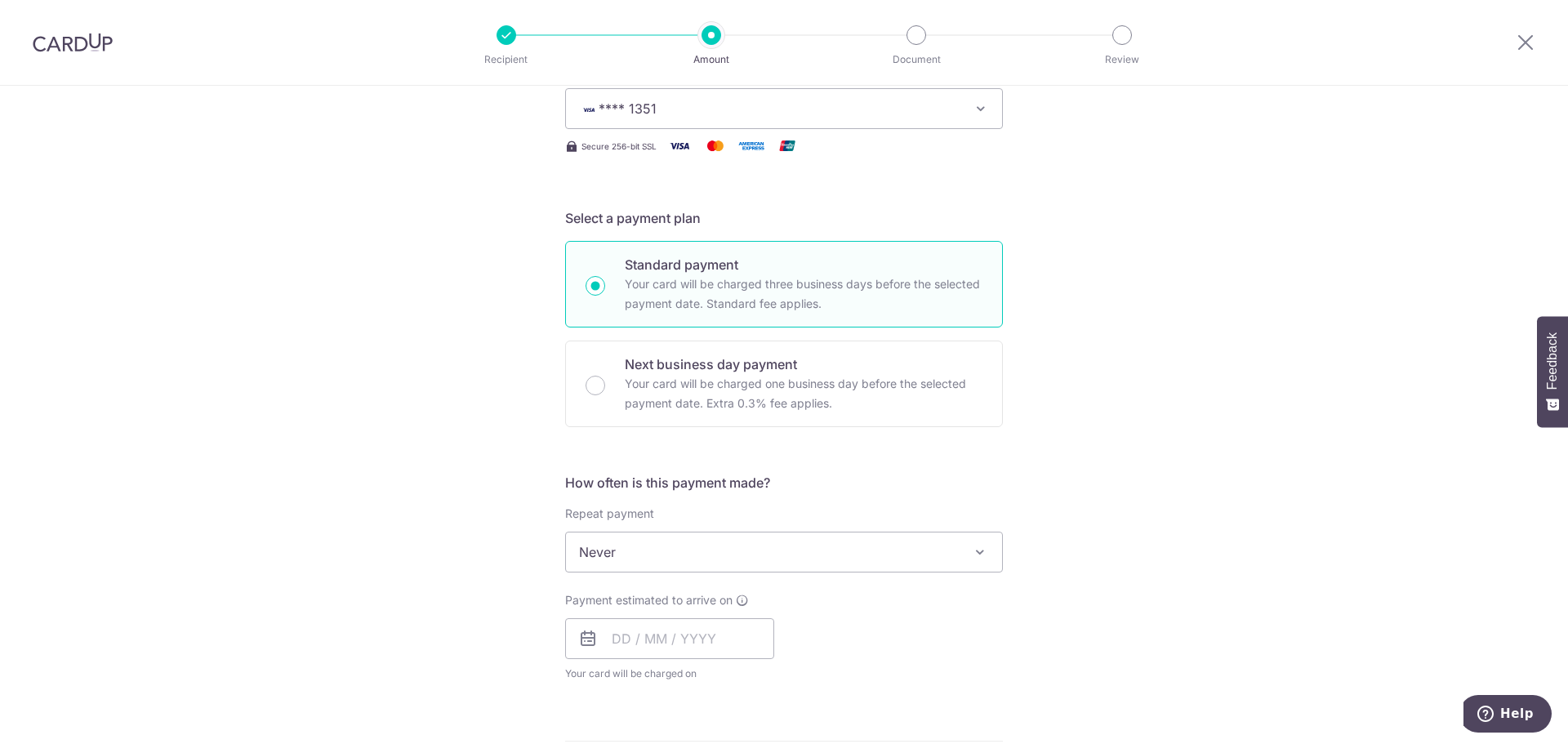
scroll to position [490, 0]
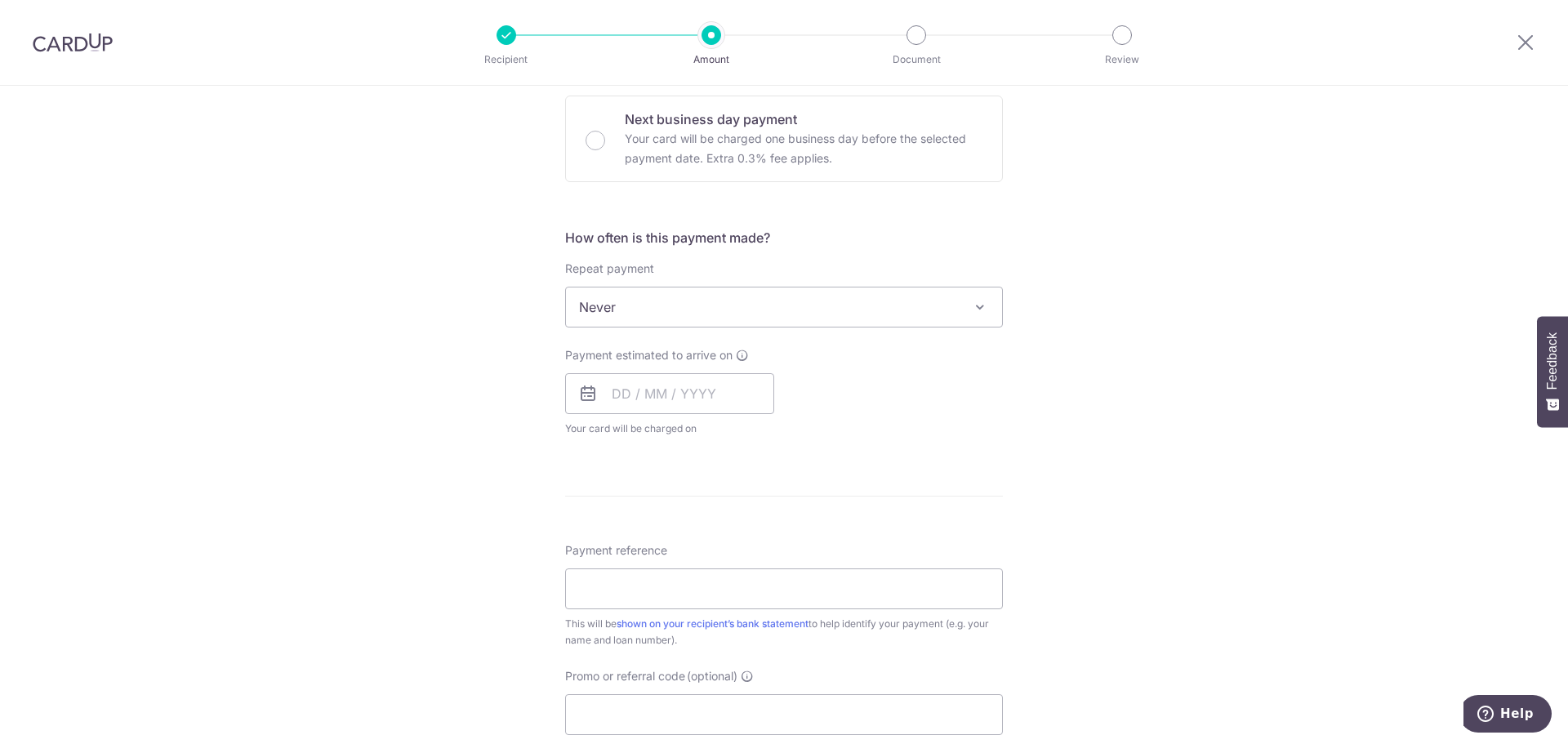
click at [870, 303] on span "Never" at bounding box center [784, 307] width 436 height 39
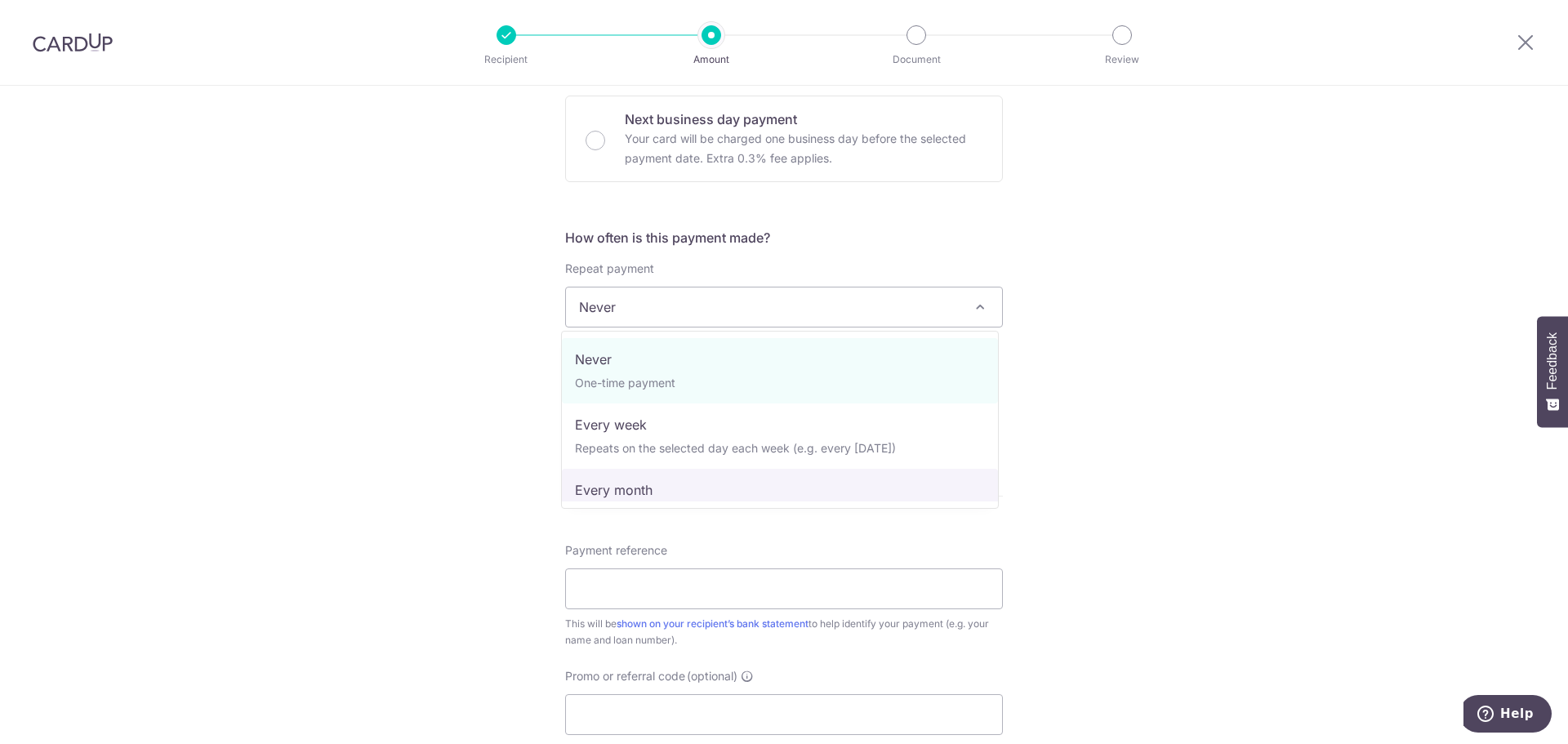
select select "3"
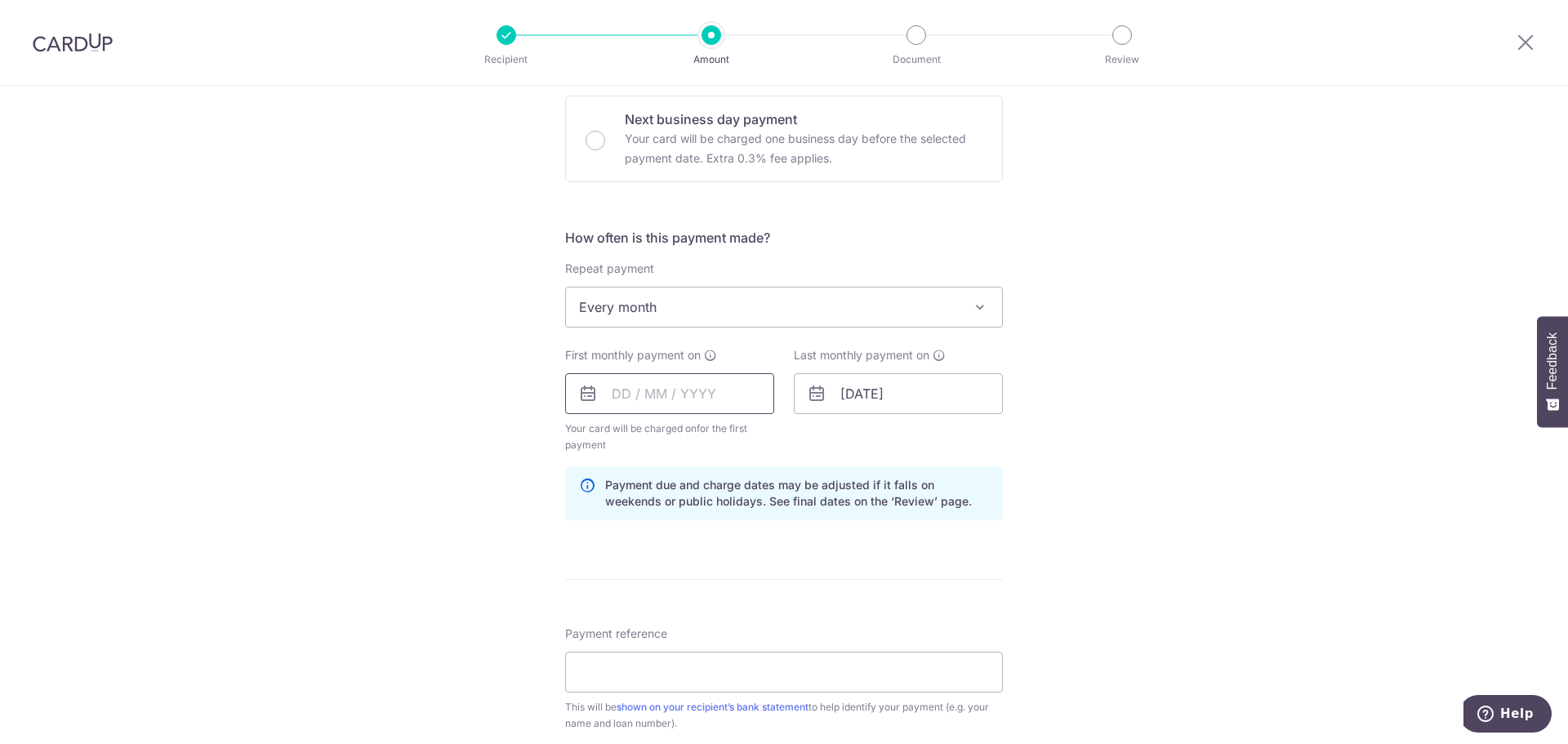
click at [681, 391] on input "text" at bounding box center [670, 393] width 209 height 41
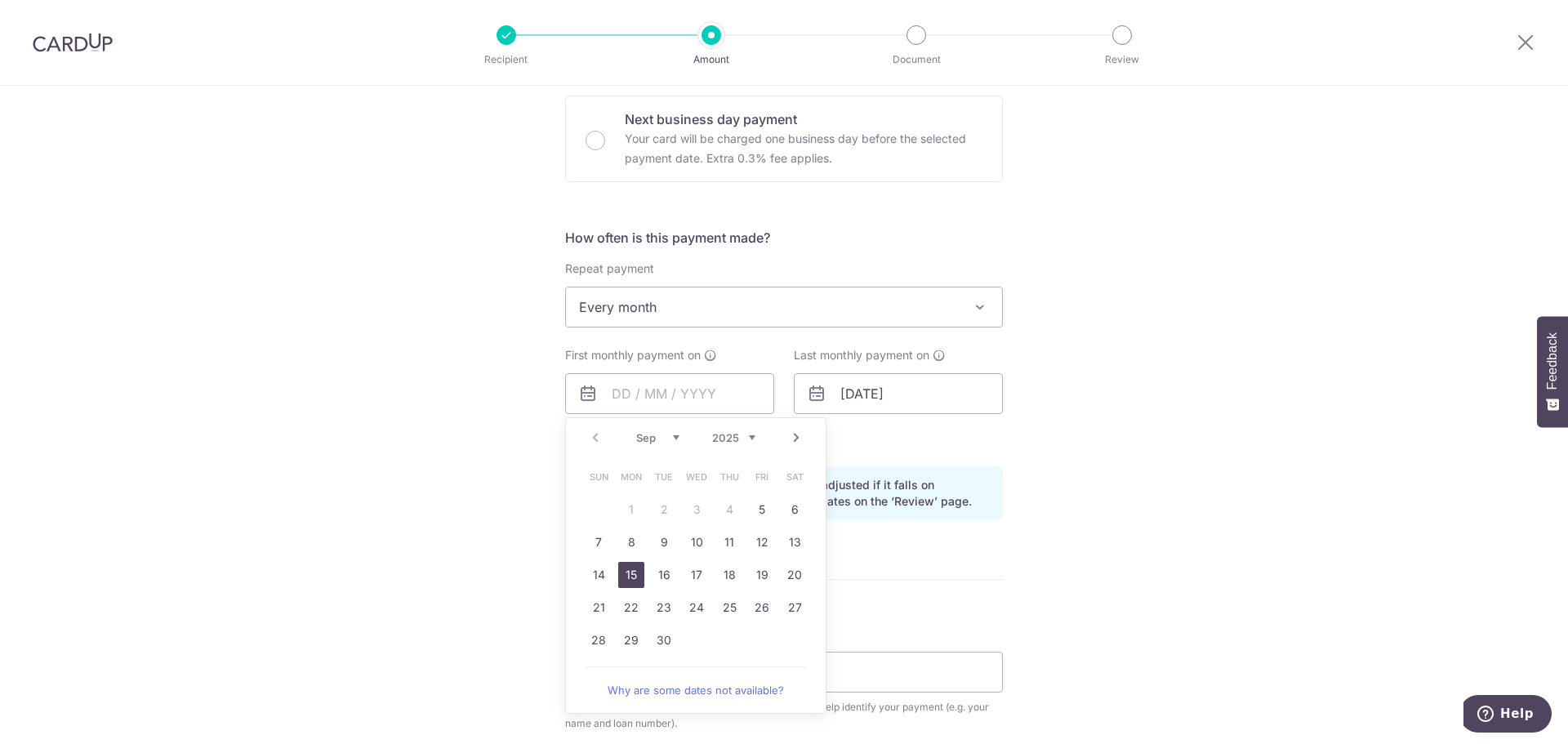
click at [631, 571] on link "15" at bounding box center [631, 575] width 26 height 26
type input "[DATE]"
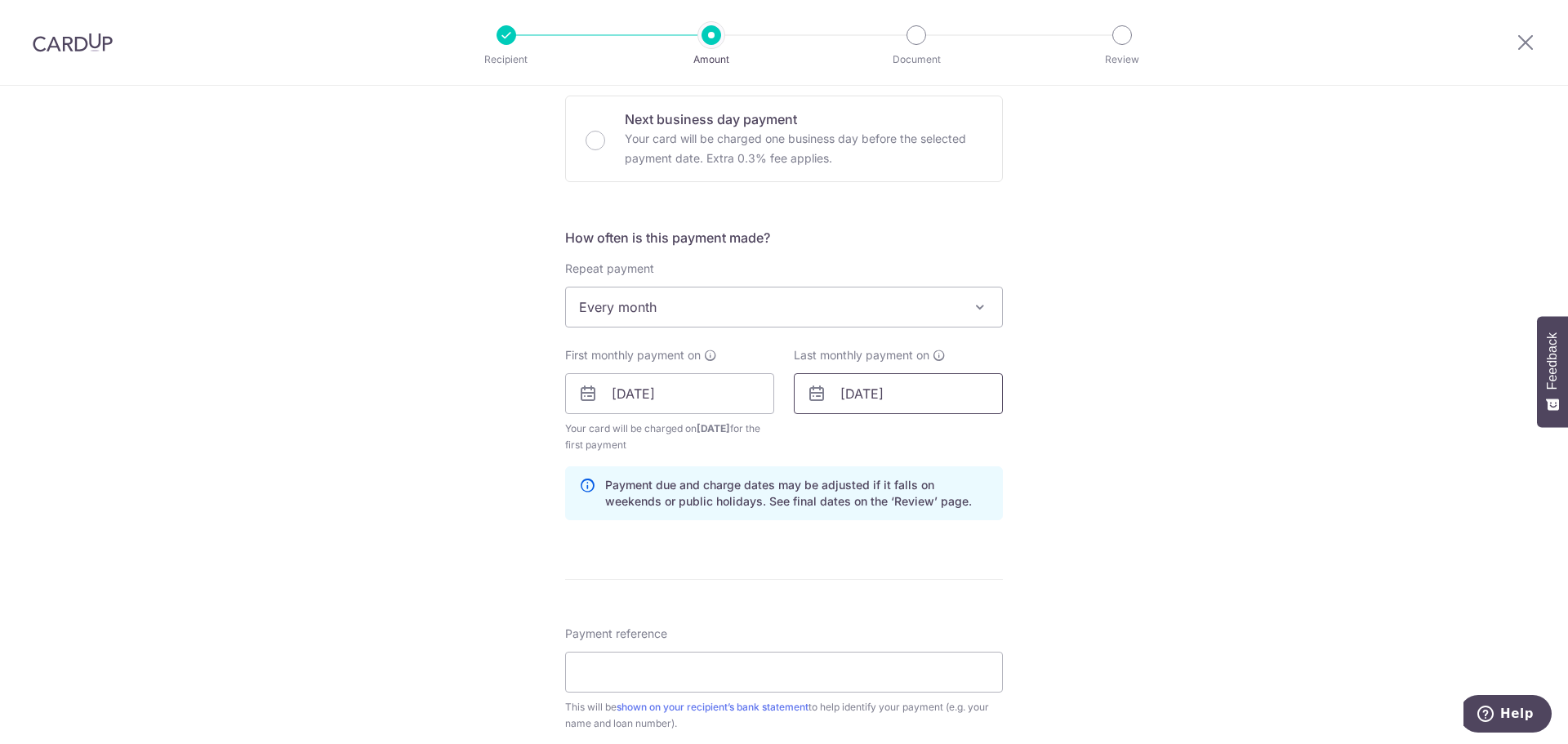
click at [901, 394] on input "19/11/2044" at bounding box center [898, 393] width 209 height 41
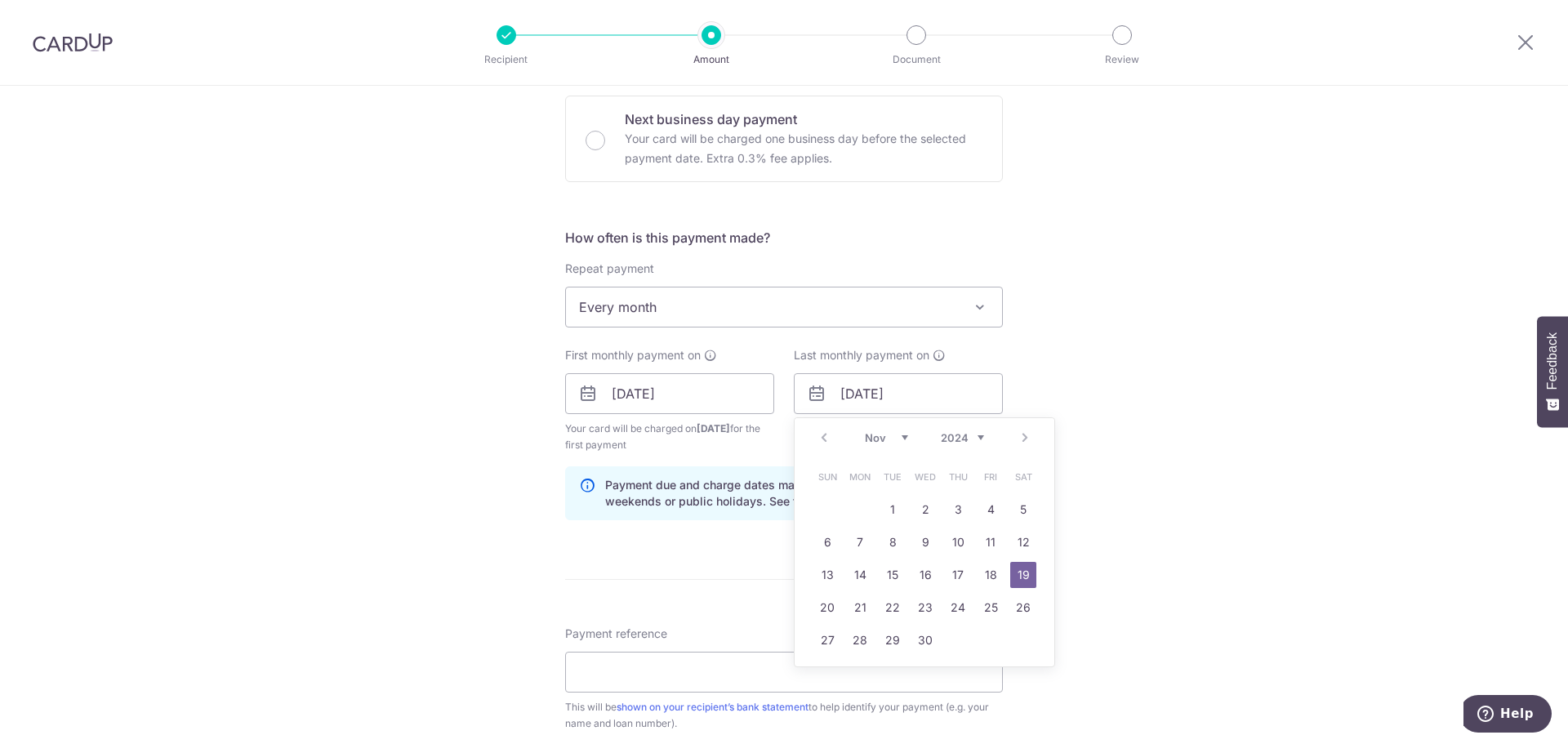
click at [957, 440] on select "2024 2025 2026 2027 2028 2029 2030 2031 2032 2033 2034 2035" at bounding box center [963, 438] width 44 height 13
click at [951, 436] on select "2024 2025 2026 2027 2028 2029 2030 2031 2032 2033 2034 2035" at bounding box center [963, 438] width 44 height 13
click at [857, 635] on link "30" at bounding box center [860, 640] width 26 height 26
type input "[DATE]"
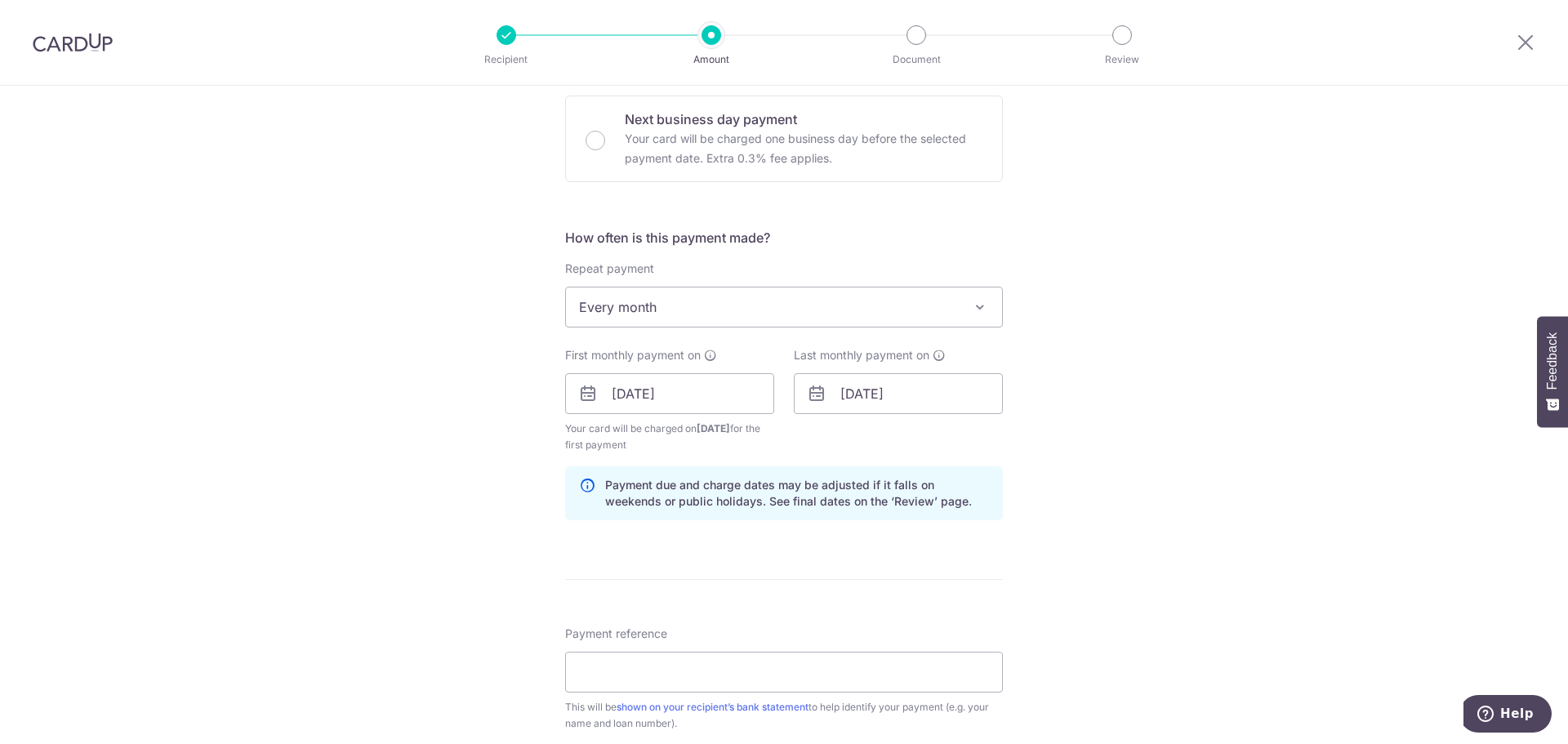
scroll to position [653, 0]
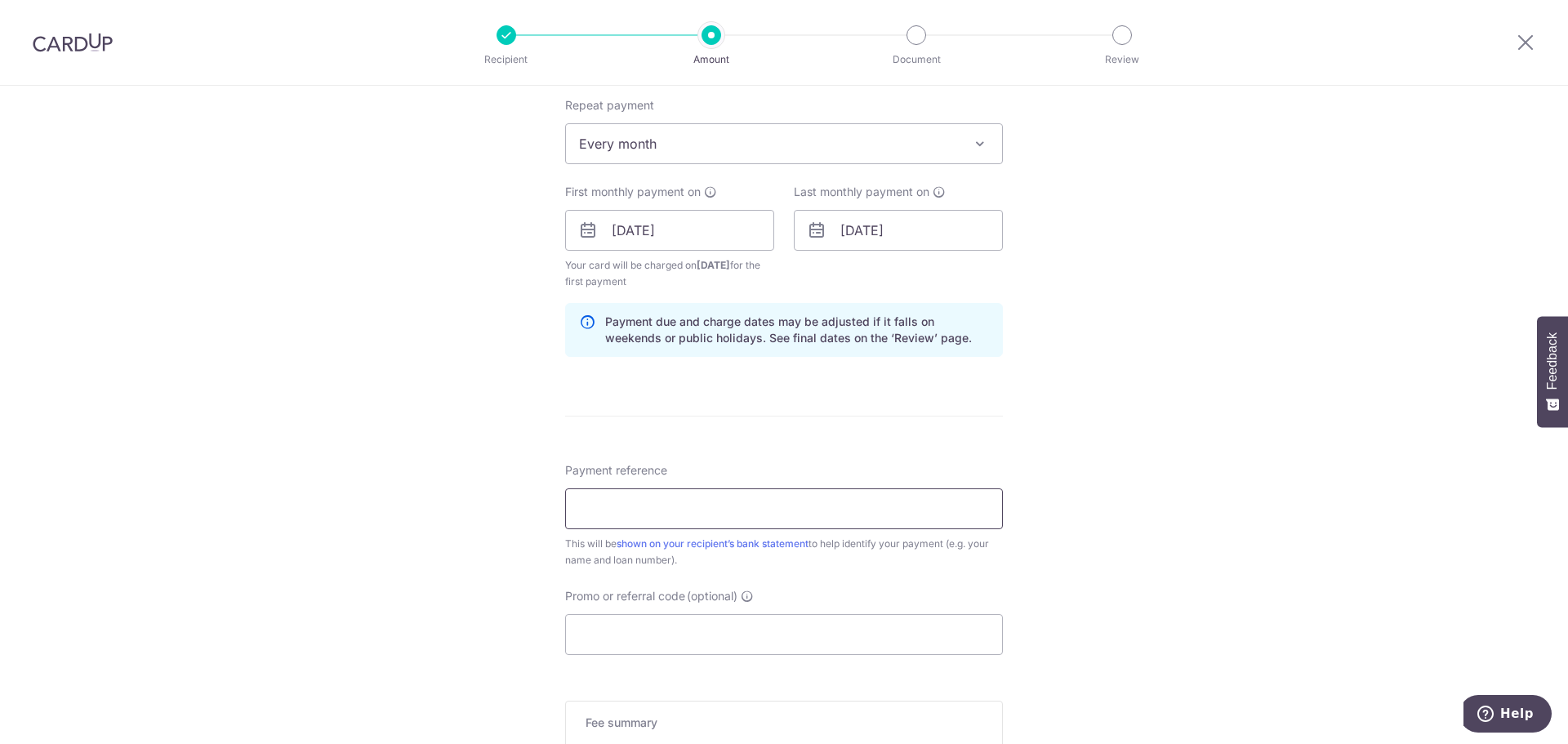
click at [856, 506] on input "Payment reference" at bounding box center [784, 509] width 438 height 41
click at [6, 174] on div "Tell us more about your payment Enter payment amount SGD 2,949.00 2949.00 Selec…" at bounding box center [784, 213] width 1568 height 1561
click at [628, 502] on input "Payment reference" at bounding box center [784, 509] width 438 height 41
paste input "[PERSON_NAME] Wee [PERSON_NAME] 01-302502-5-1"
type input "[PERSON_NAME] Wee [PERSON_NAME] 01-302502-5-1"
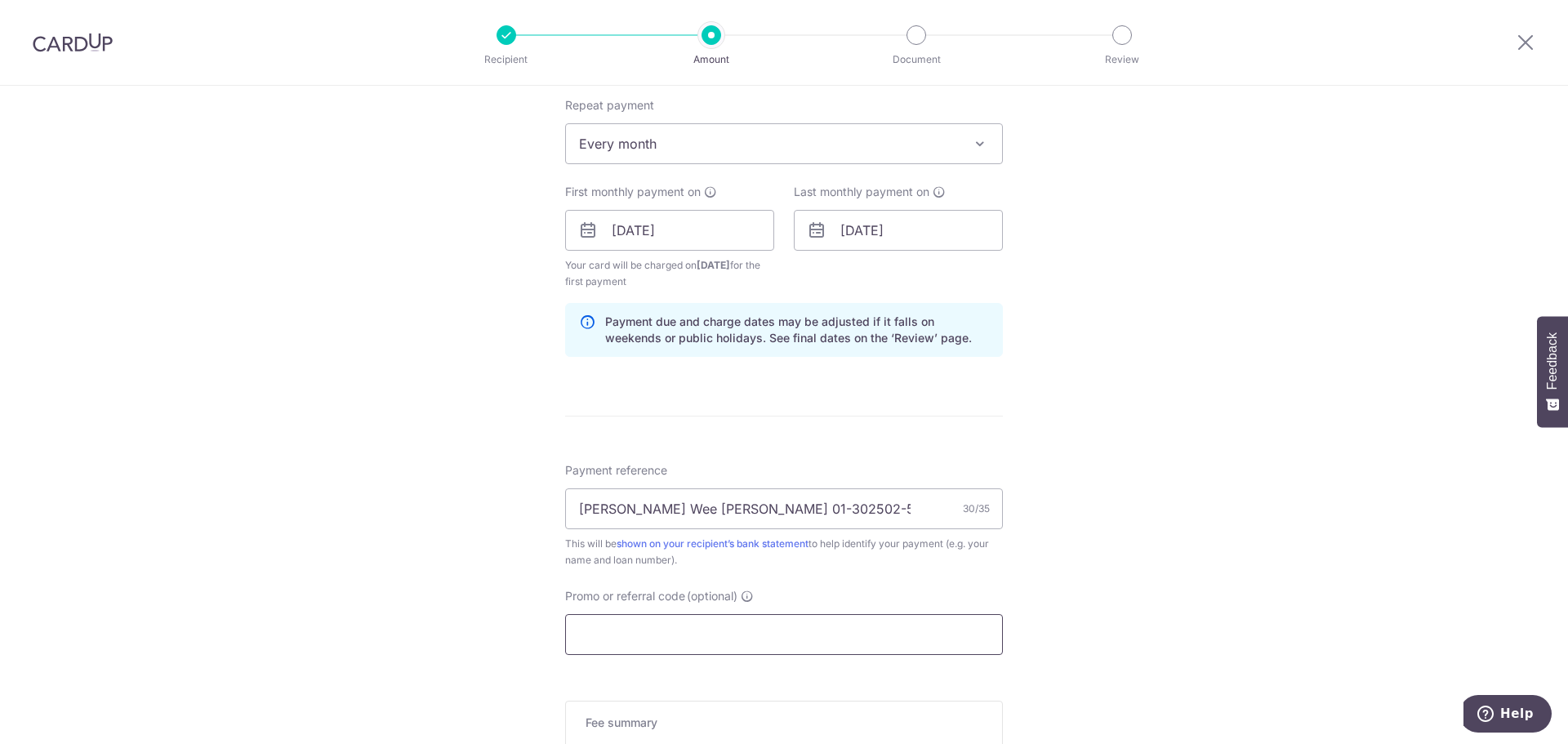
click at [777, 615] on input "Promo or referral code (optional)" at bounding box center [784, 634] width 438 height 41
paste input "3HOME25R"
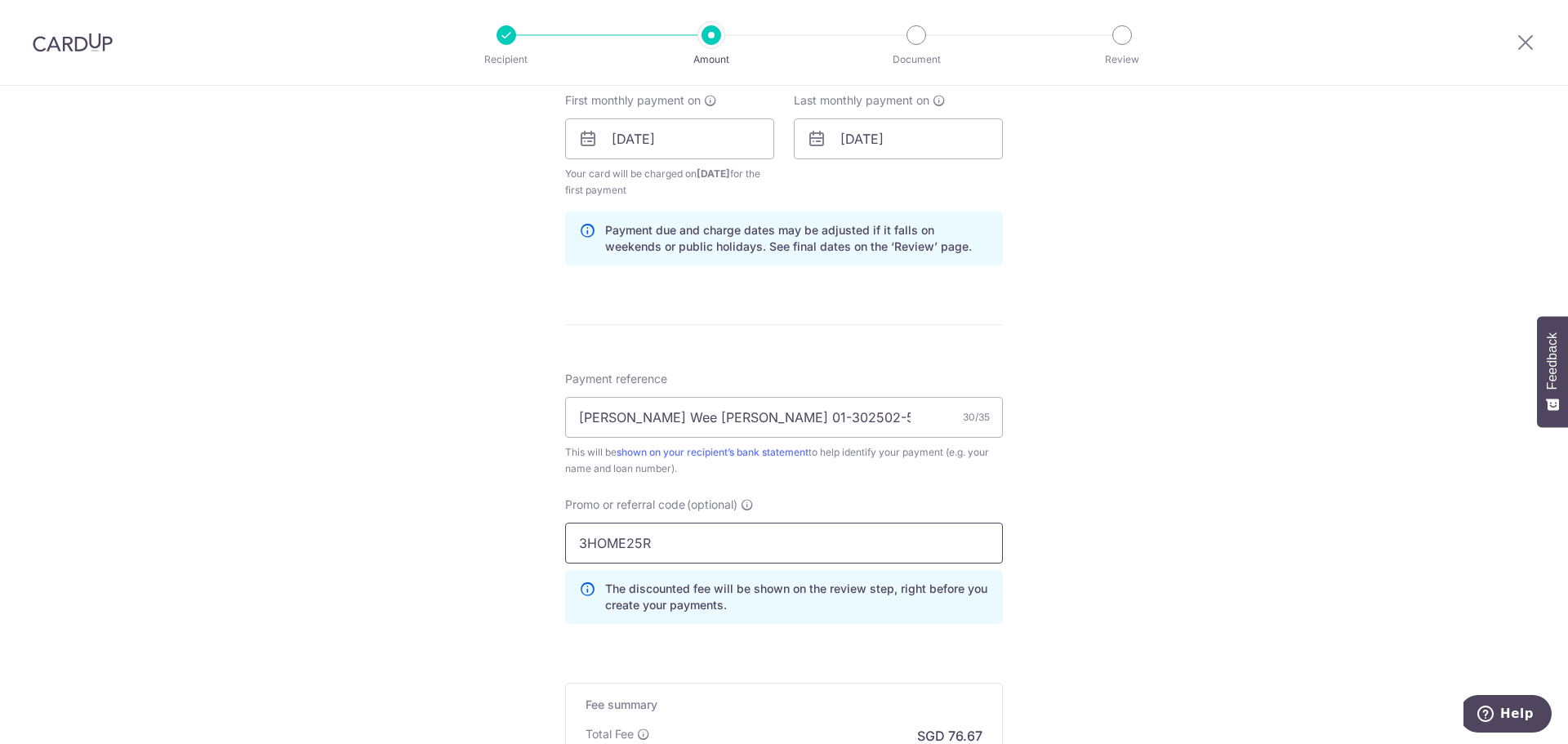
scroll to position [898, 0]
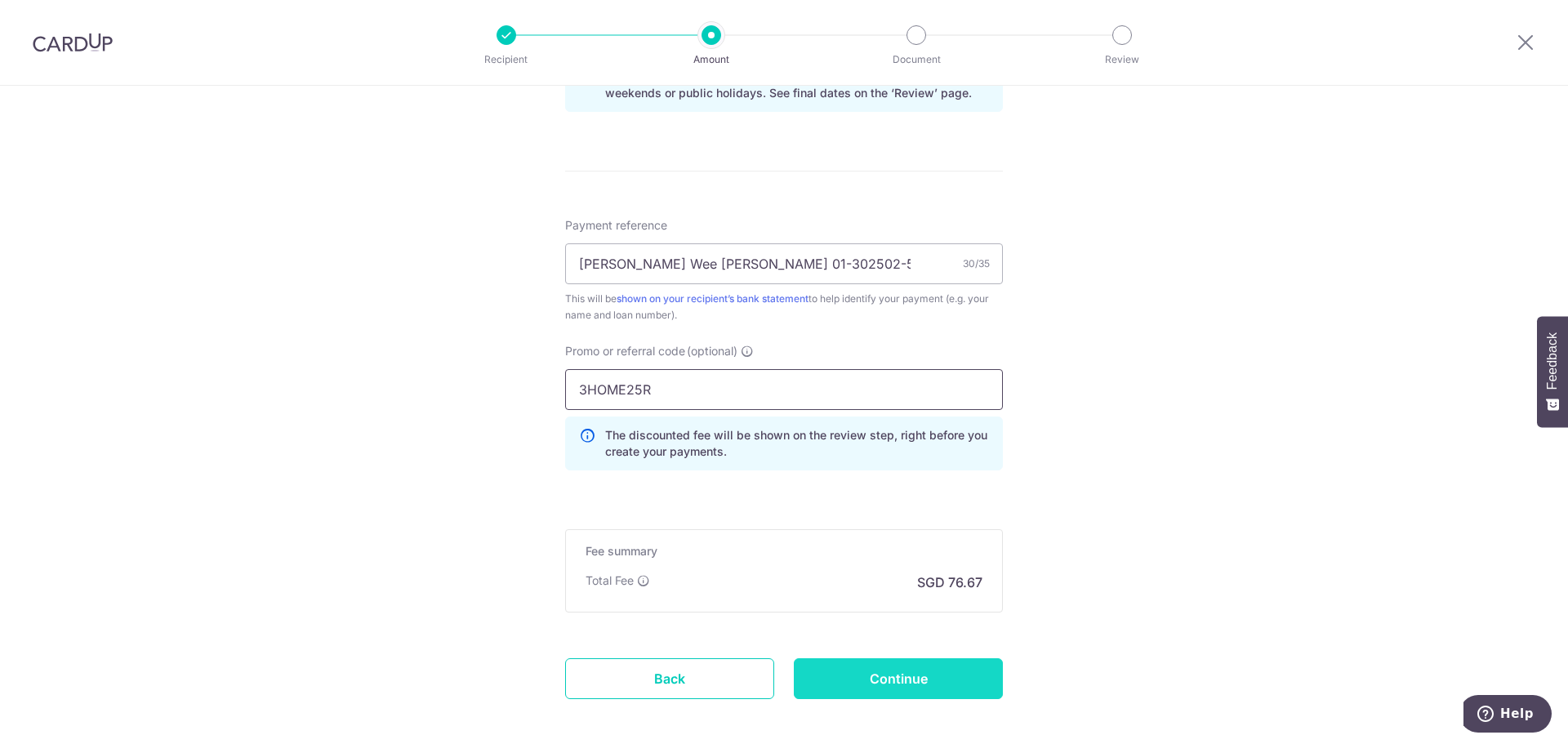
type input "3HOME25R"
click at [895, 678] on input "Continue" at bounding box center [898, 679] width 209 height 41
type input "Create Schedule"
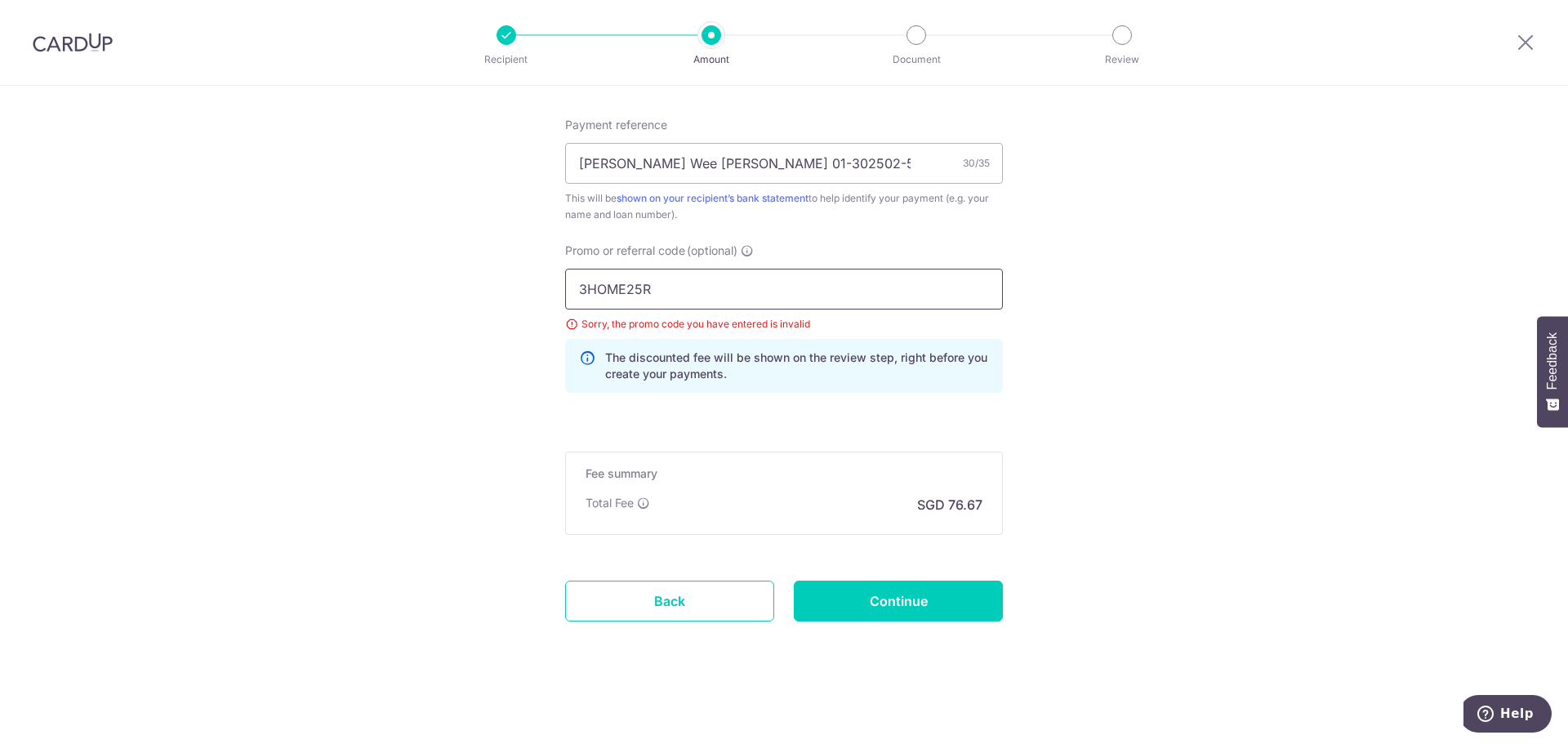
click at [584, 279] on input "3HOME25R" at bounding box center [784, 289] width 438 height 41
click at [580, 283] on input "3HOME25R" at bounding box center [784, 289] width 438 height 41
type input "3HOME25R"
click at [918, 606] on input "Continue" at bounding box center [898, 601] width 209 height 41
type input "Update Schedule"
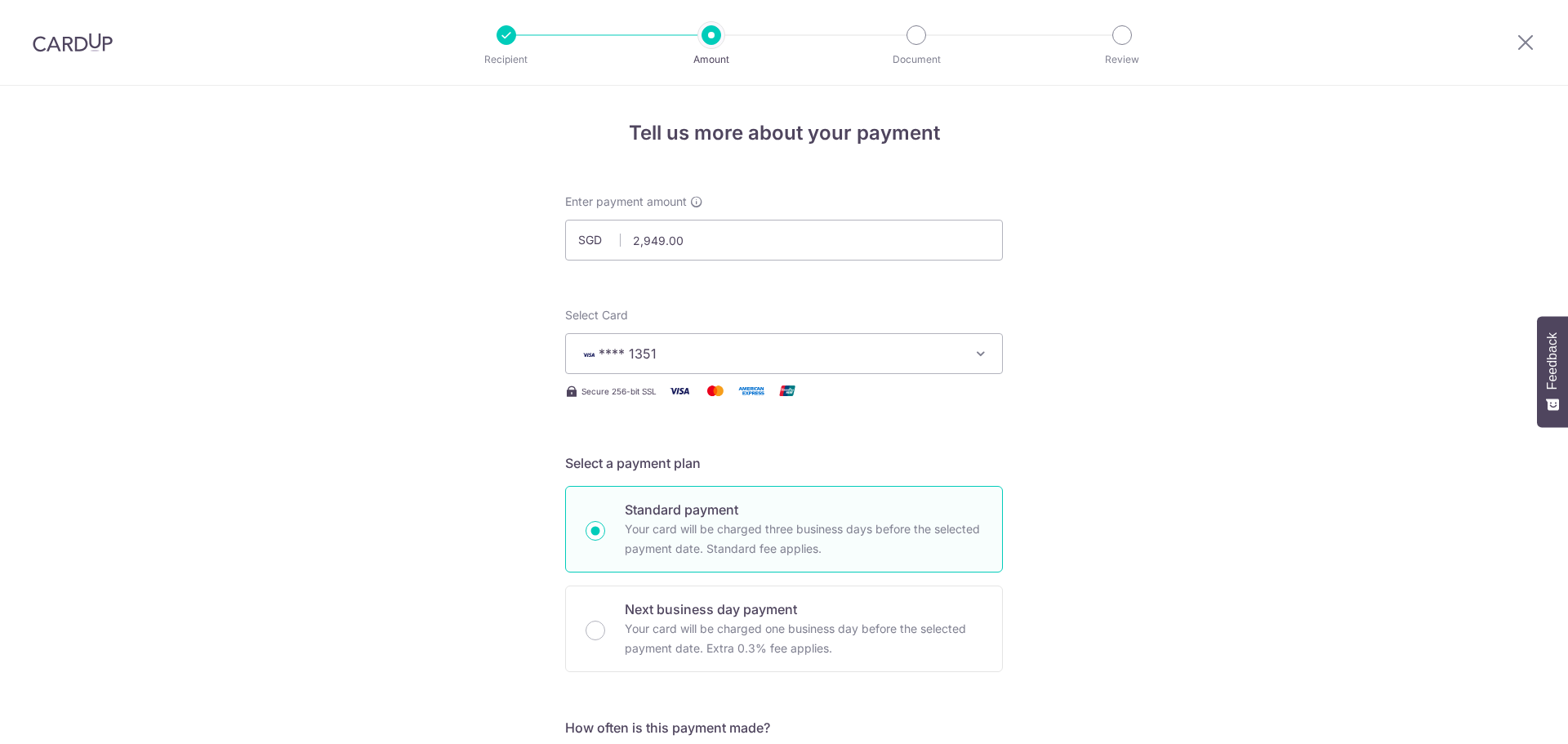
scroll to position [916, 0]
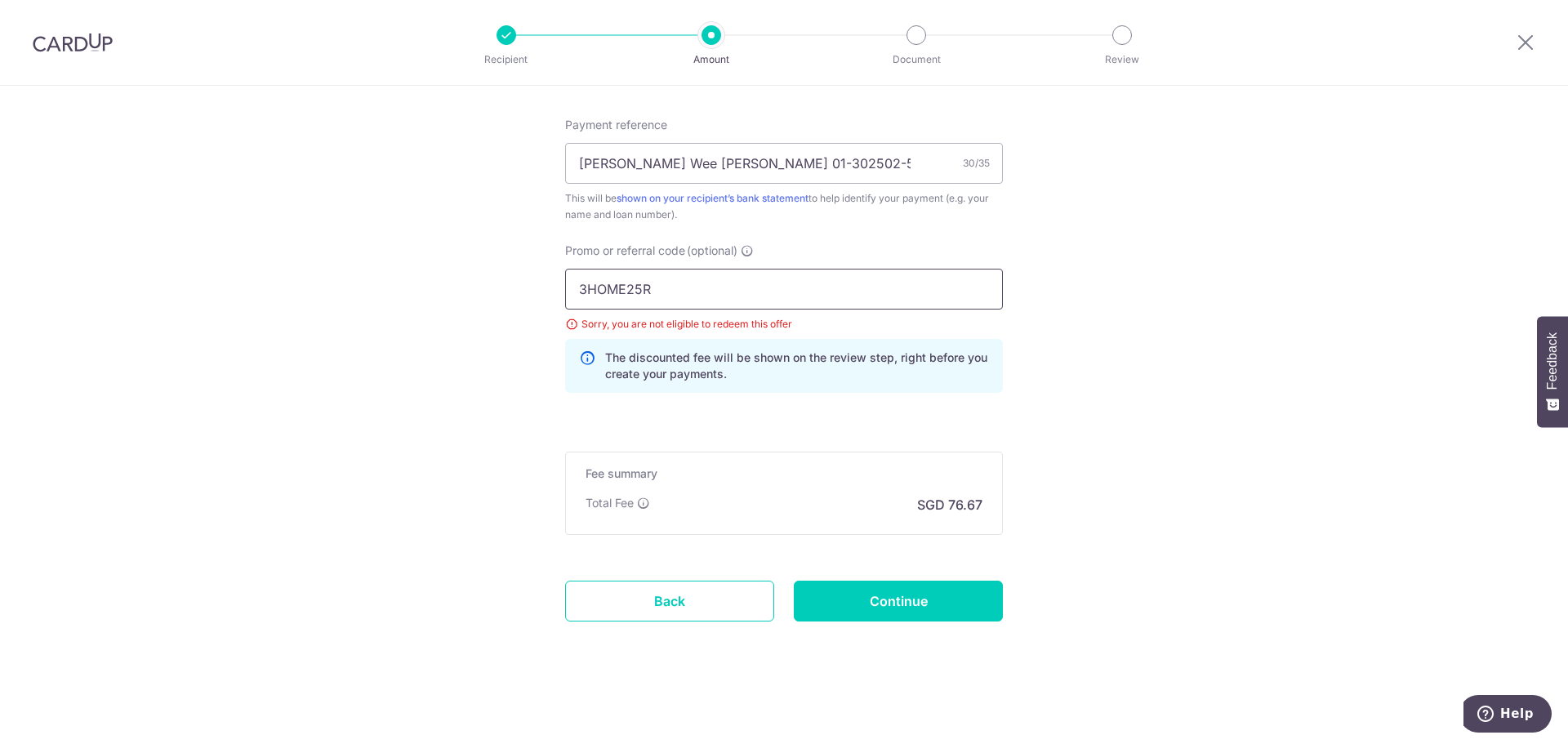
click at [699, 293] on input "3HOME25R" at bounding box center [784, 289] width 438 height 41
click at [578, 288] on input "3HOME25R" at bounding box center [784, 289] width 438 height 41
click at [703, 297] on input "3HOME25R" at bounding box center [784, 289] width 438 height 41
click at [574, 293] on input "3HOME25R" at bounding box center [784, 289] width 438 height 41
click at [701, 299] on input "3HOME25R" at bounding box center [784, 289] width 438 height 41
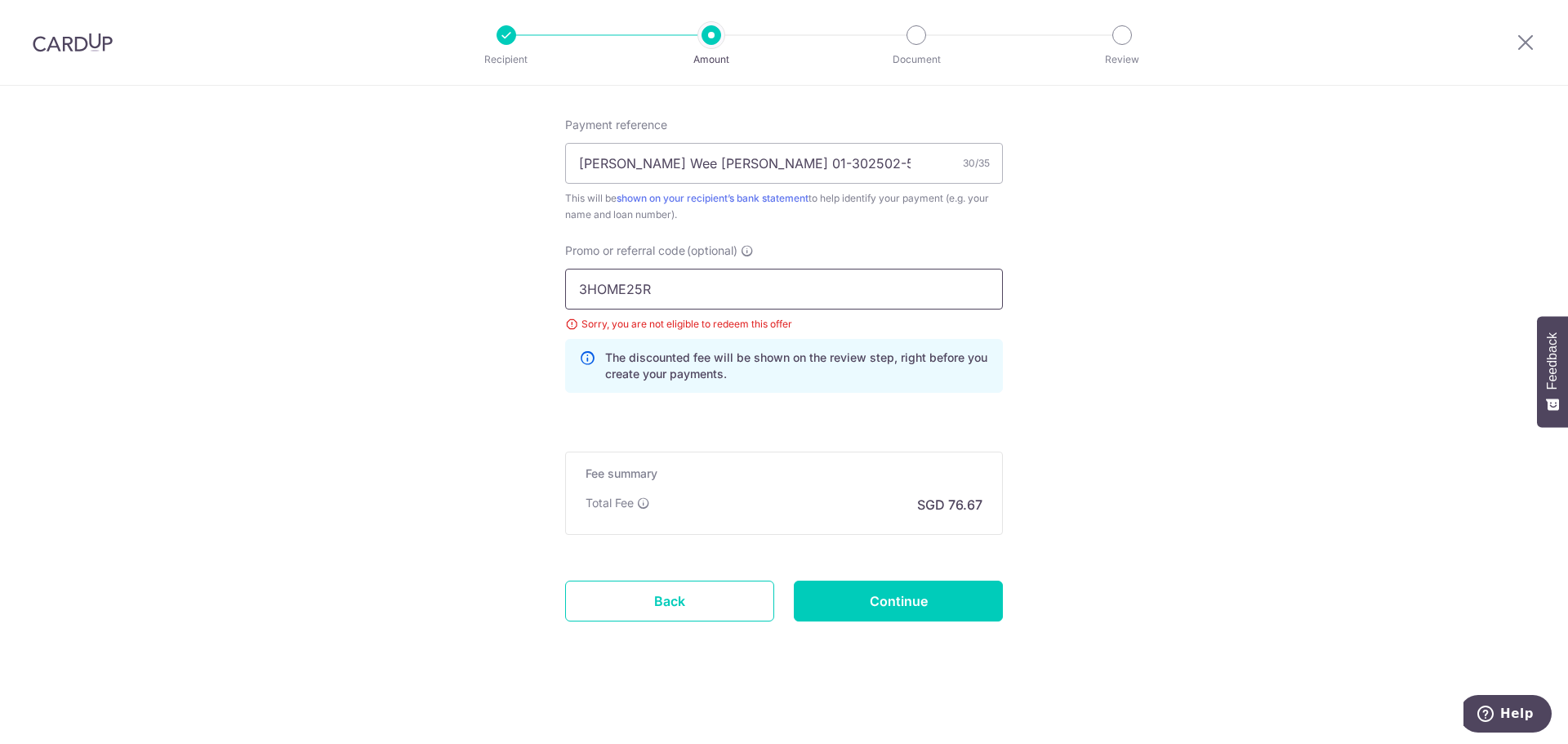
scroll to position [753, 0]
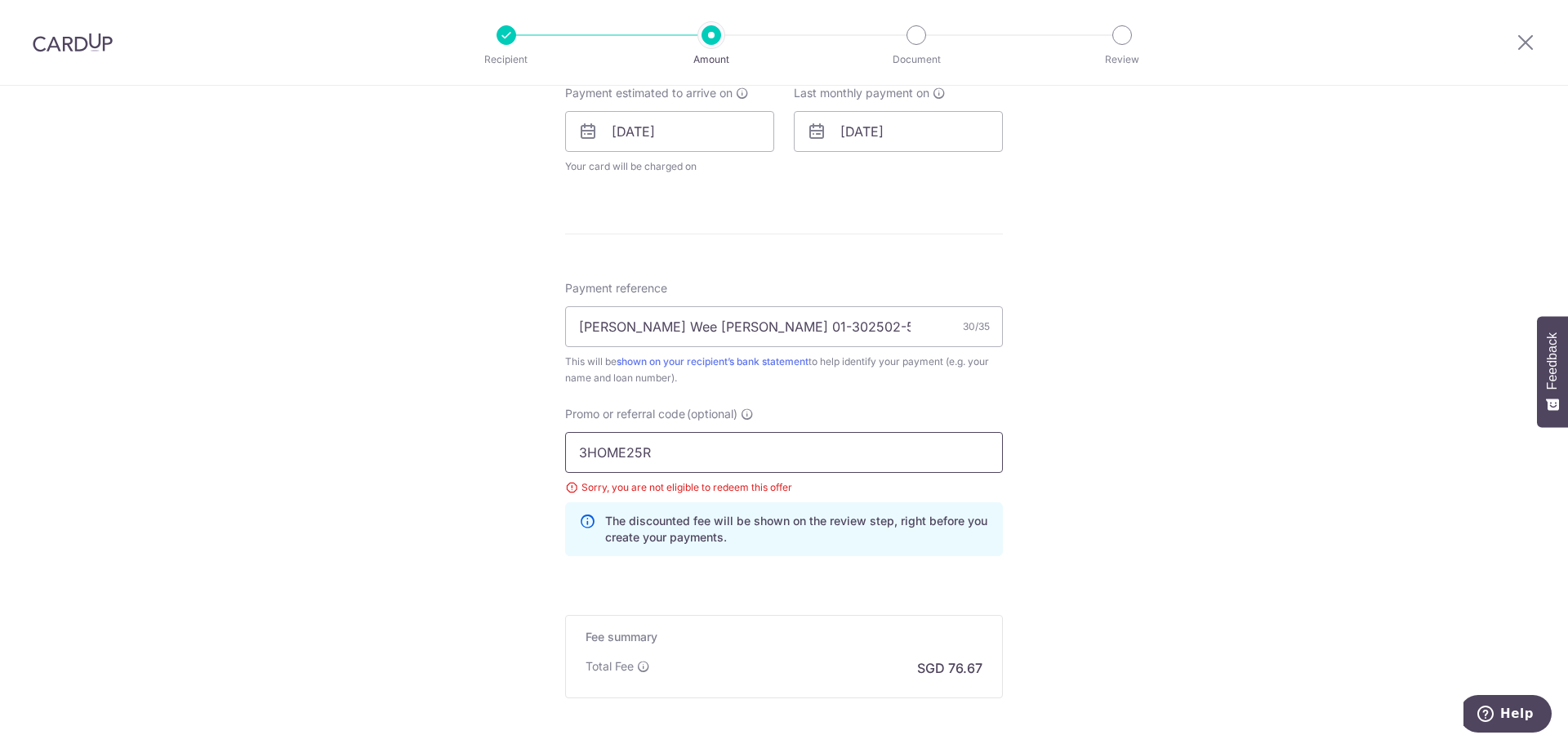
click at [578, 449] on input "3HOME25R" at bounding box center [784, 452] width 438 height 41
click at [677, 452] on input "3HOME25R" at bounding box center [784, 452] width 438 height 41
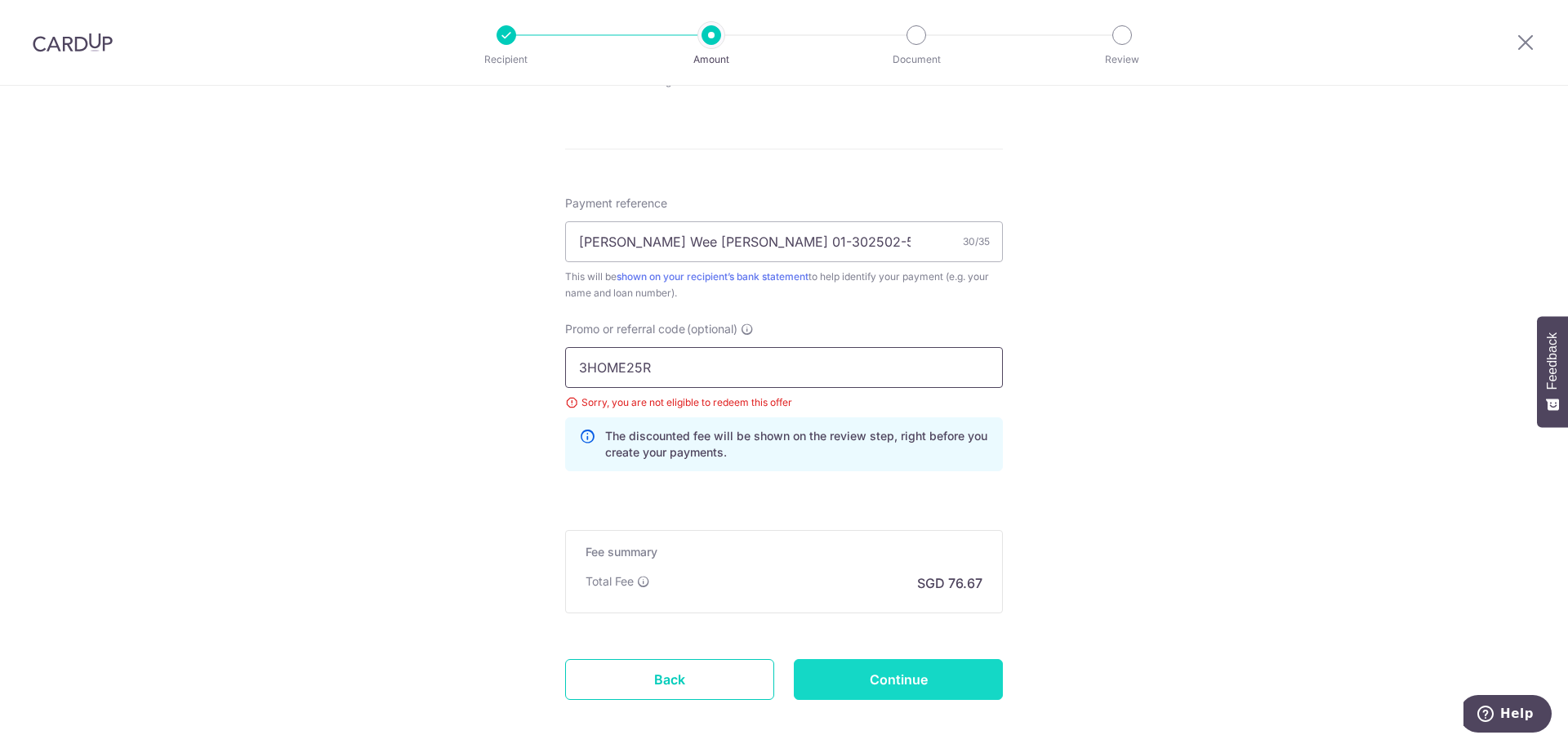
scroll to position [916, 0]
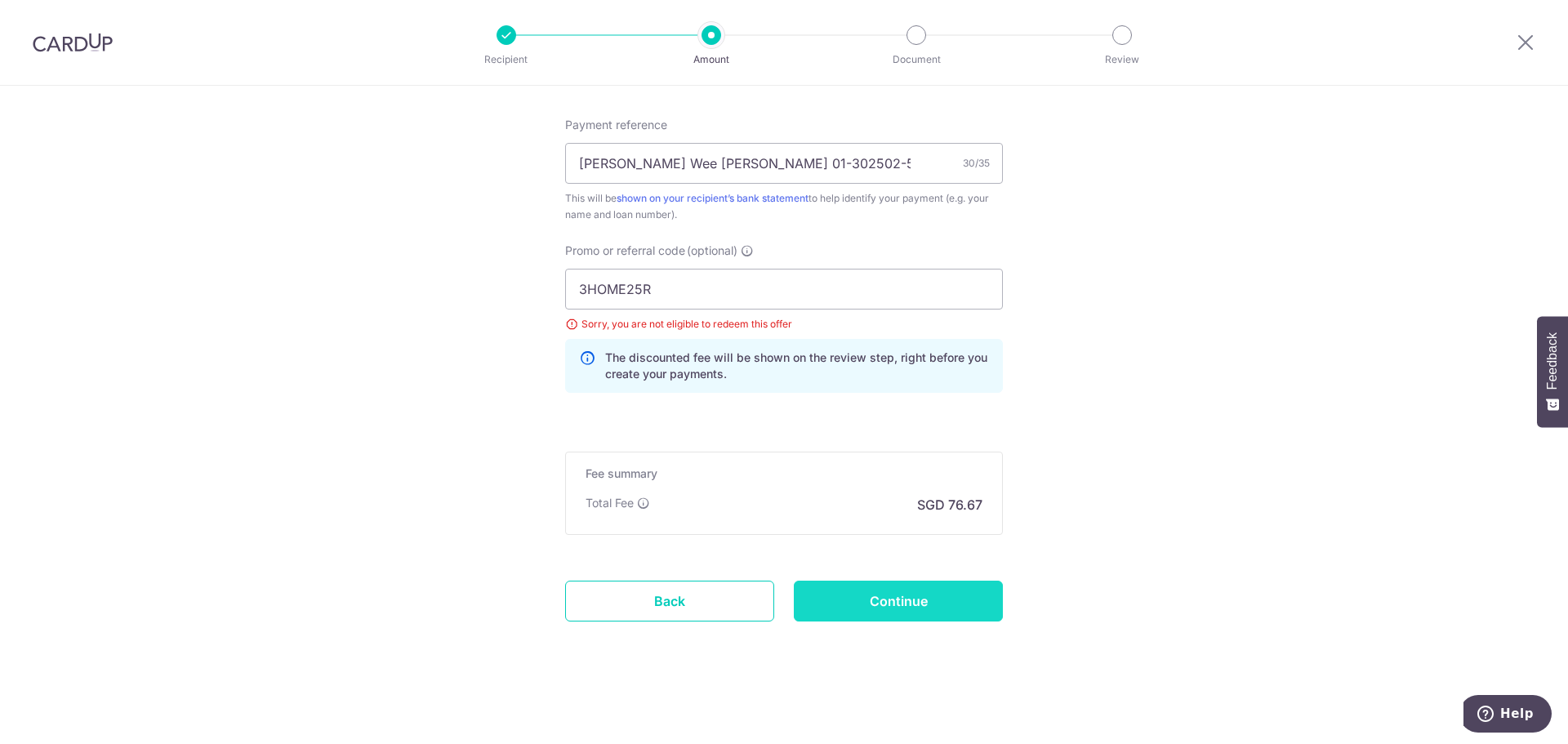
click at [919, 604] on input "Continue" at bounding box center [898, 601] width 209 height 41
type input "Update Schedule"
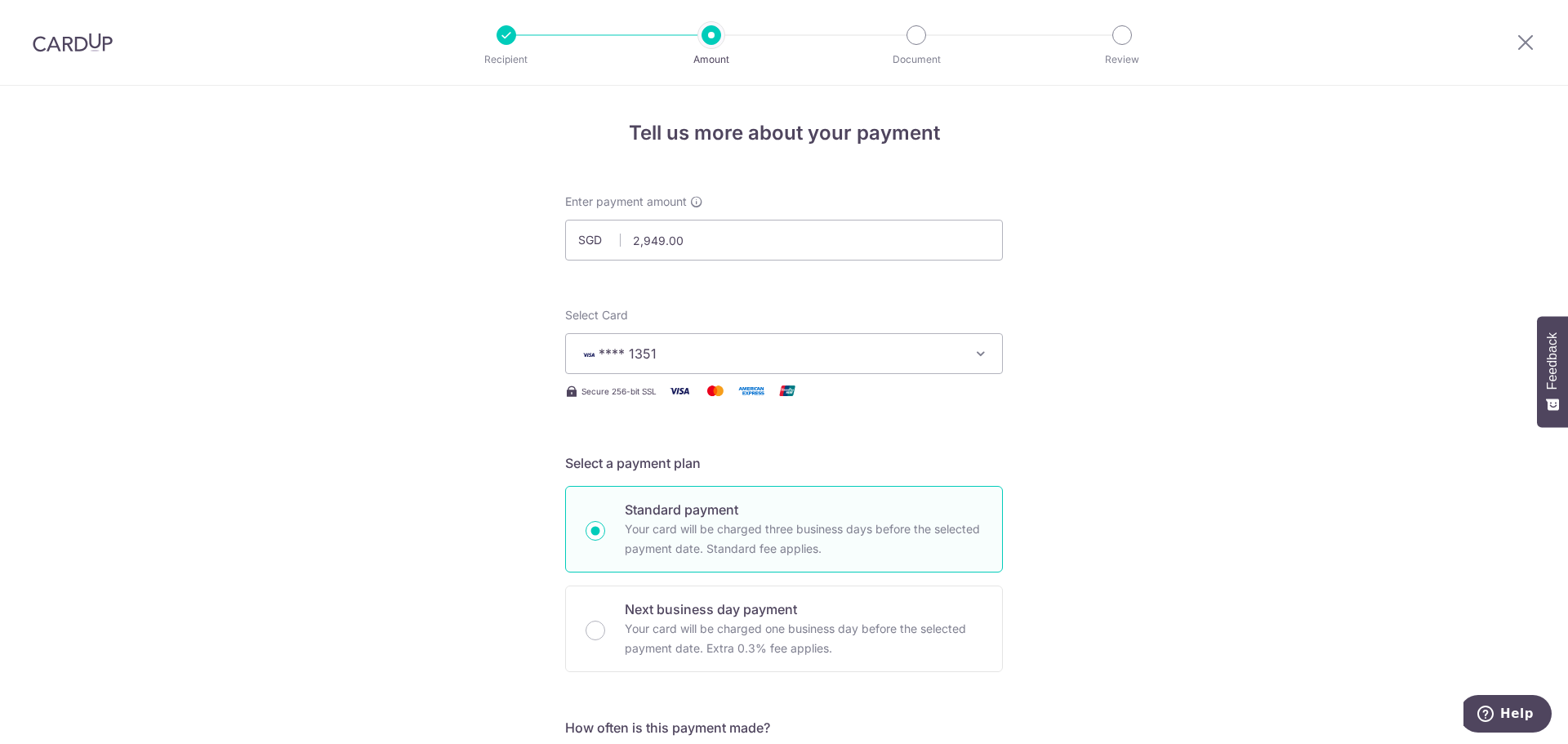
click at [33, 32] on img at bounding box center [72, 42] width 80 height 19
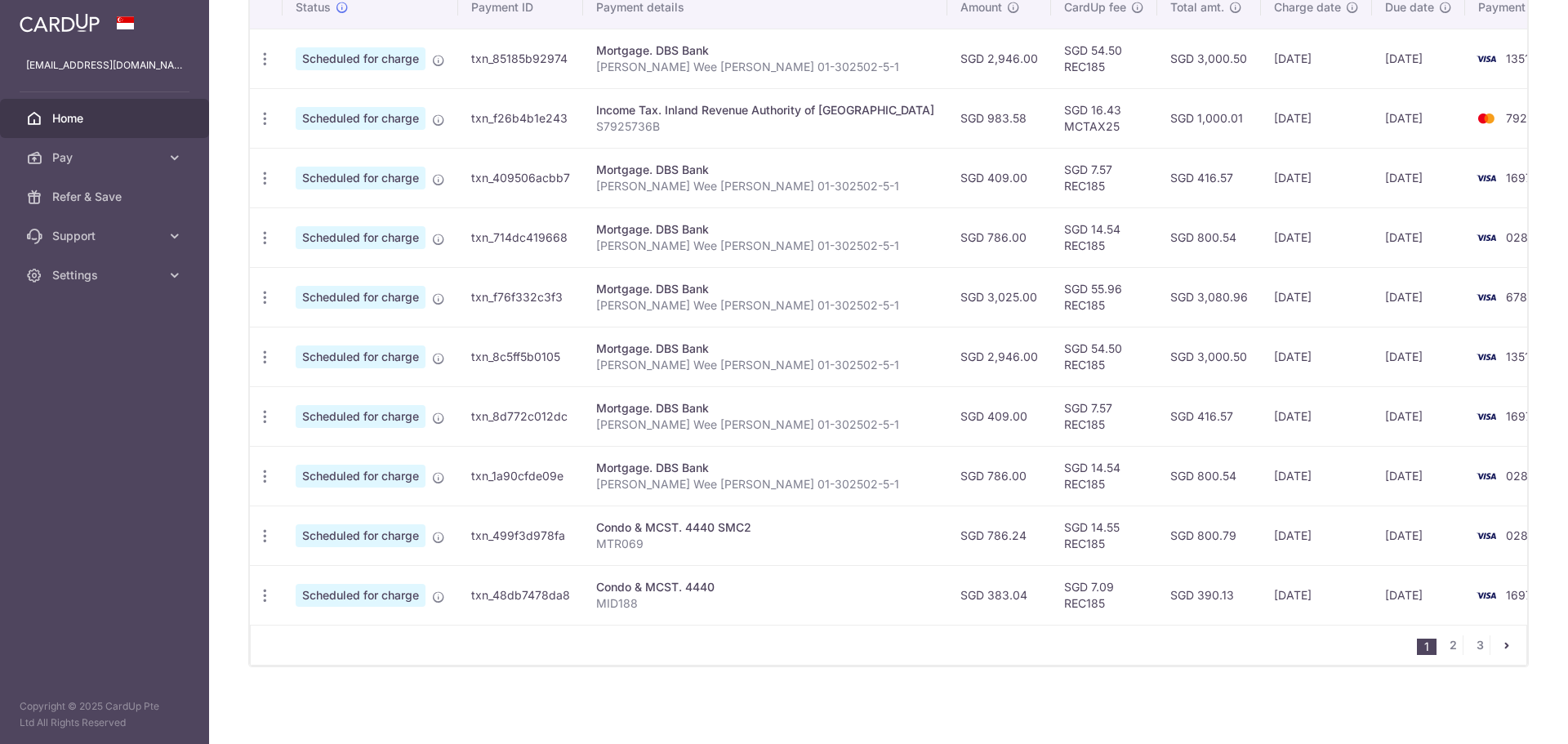
scroll to position [418, 0]
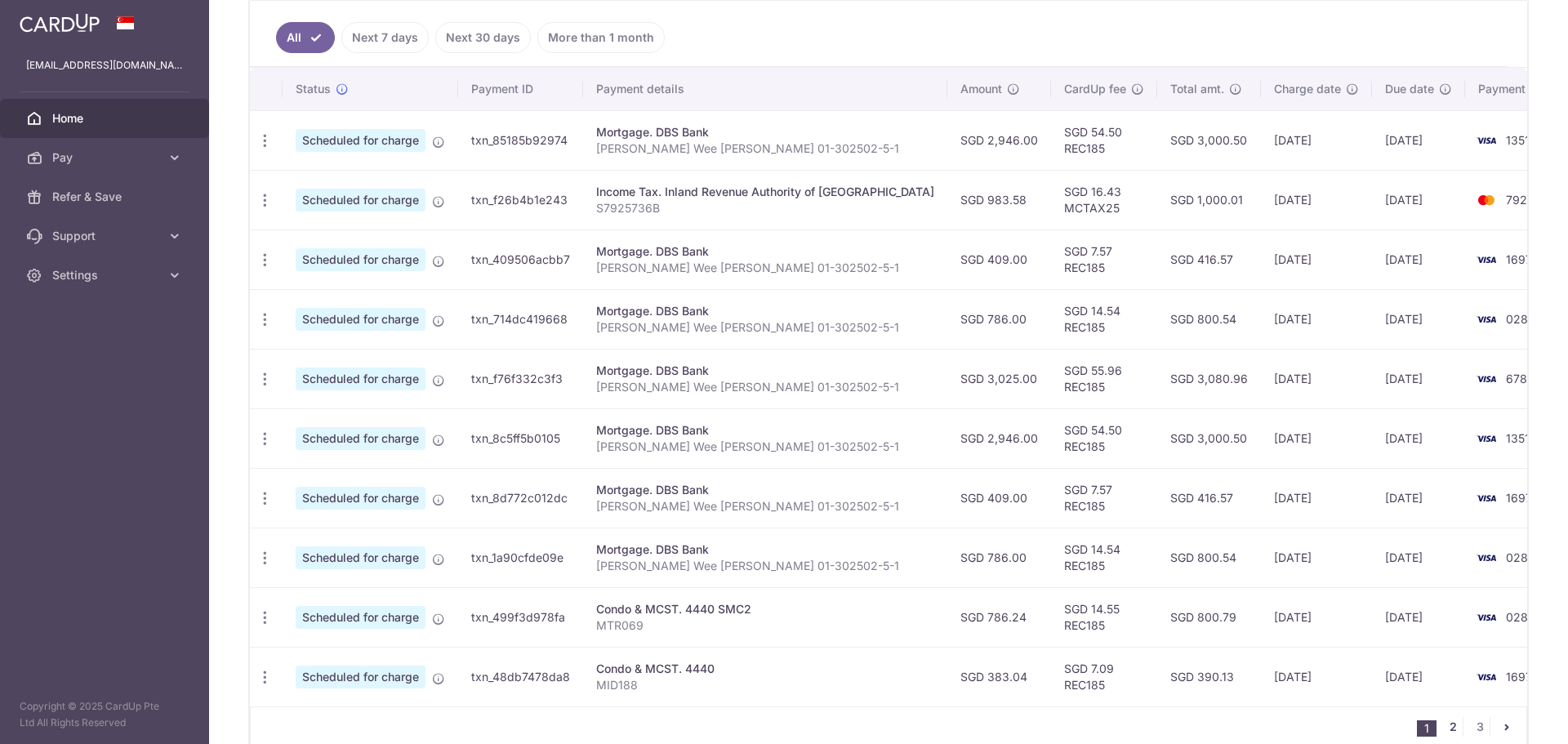
click at [1444, 729] on link "2" at bounding box center [1453, 727] width 19 height 19
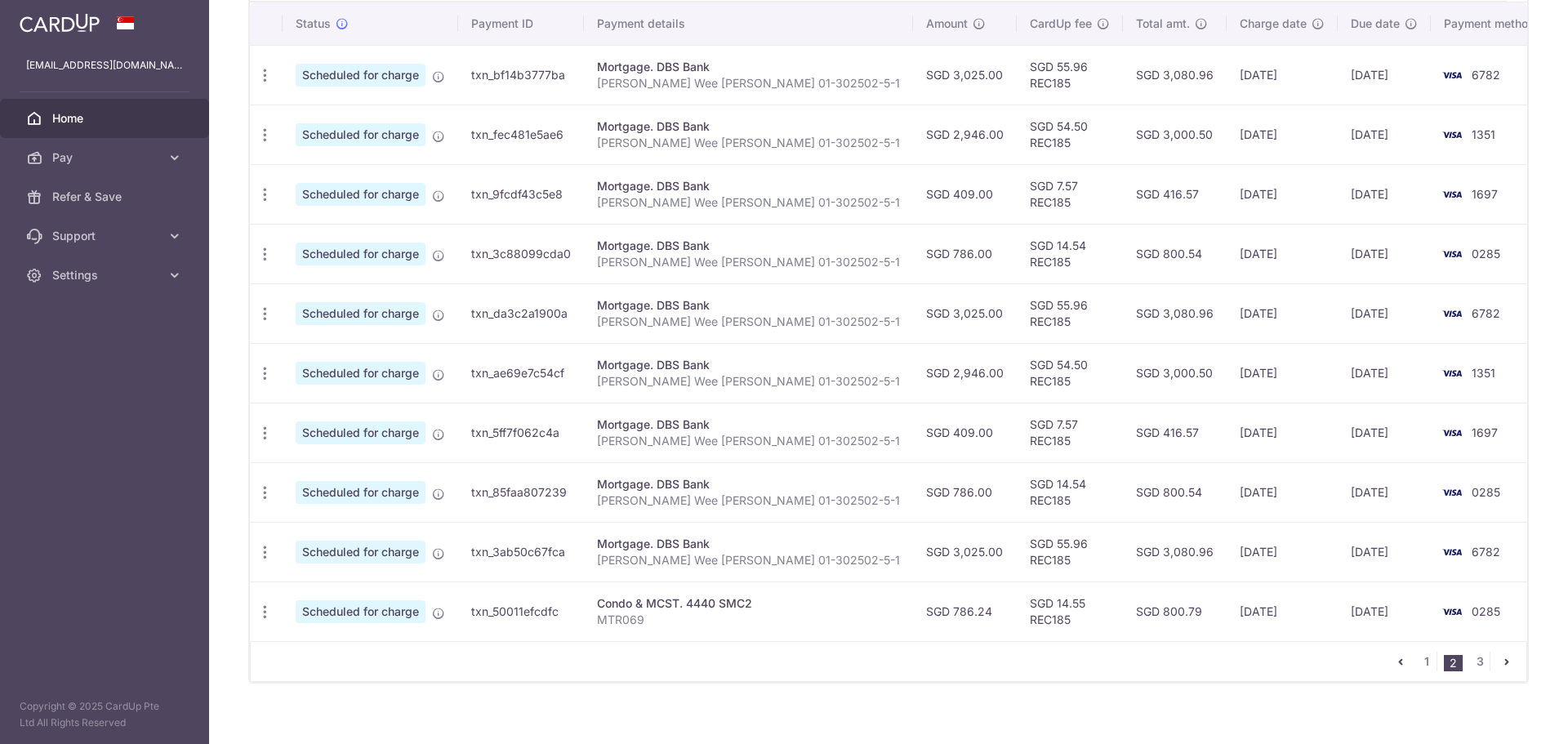
scroll to position [490, 0]
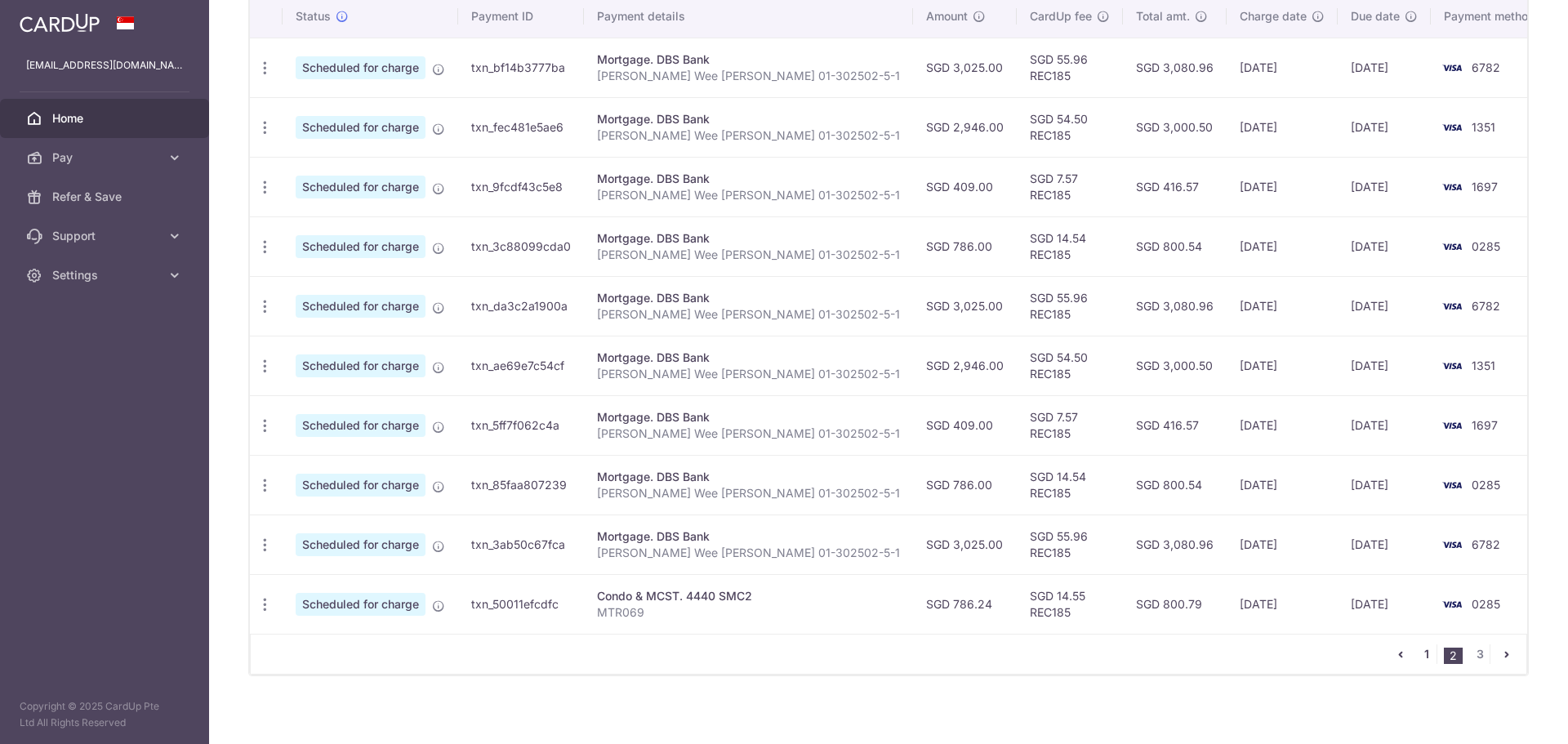
click at [1419, 647] on link "1" at bounding box center [1427, 654] width 19 height 19
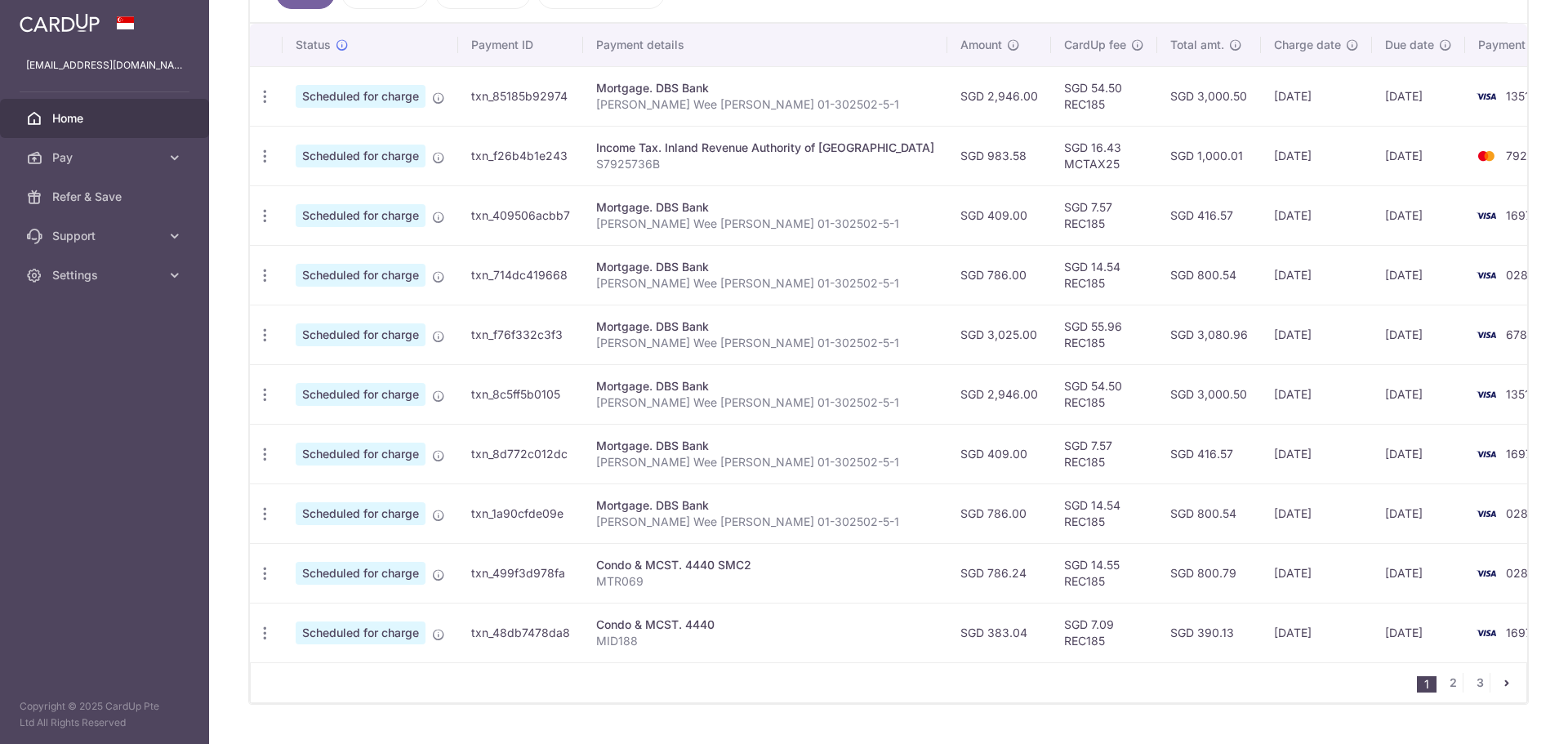
scroll to position [499, 0]
